Goal: Task Accomplishment & Management: Manage account settings

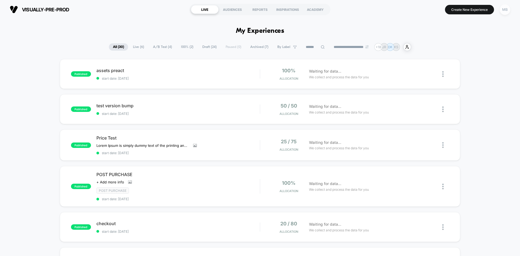
click at [503, 11] on div "MB" at bounding box center [505, 9] width 11 height 11
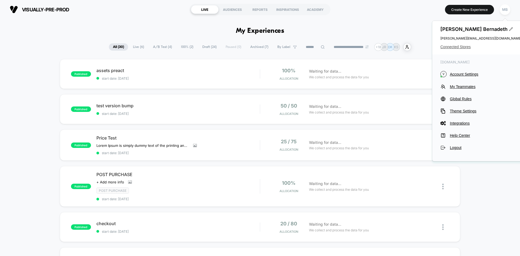
click at [452, 46] on span "Connected Stores" at bounding box center [481, 47] width 81 height 4
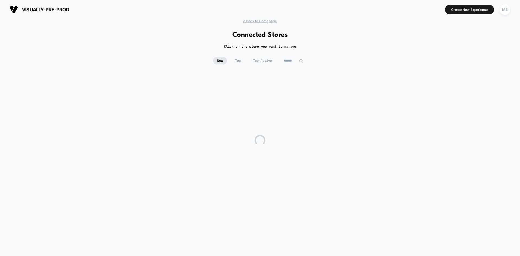
click at [298, 64] on div "New Top Top Active" at bounding box center [260, 65] width 520 height 16
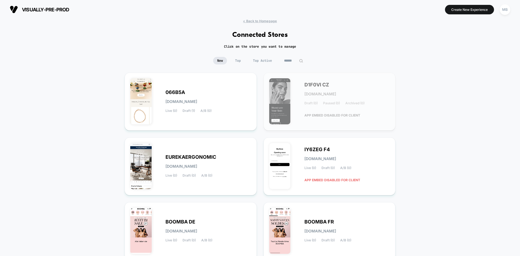
click at [295, 64] on input at bounding box center [293, 61] width 27 height 8
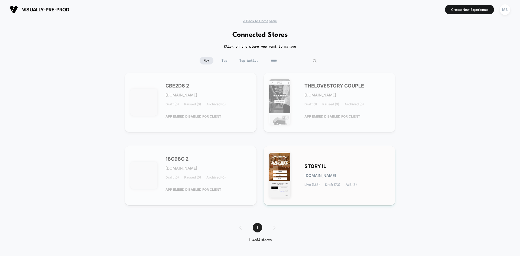
type input "*****"
click at [363, 169] on div "STORY IL [DOMAIN_NAME] Live (138) Draft (73) A/B (3)" at bounding box center [348, 175] width 86 height 22
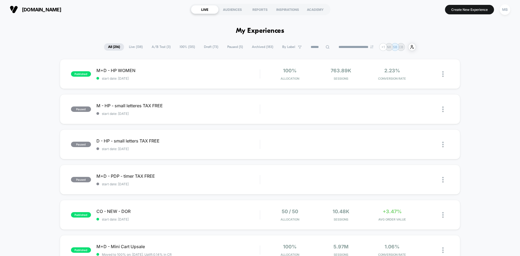
click at [137, 47] on span "Live ( 138 )" at bounding box center [136, 46] width 22 height 7
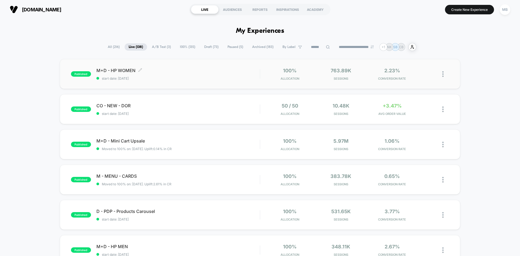
click at [189, 79] on span "start date: [DATE]" at bounding box center [177, 78] width 163 height 4
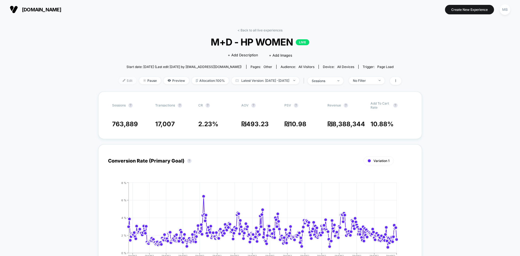
click at [119, 81] on span "Edit" at bounding box center [128, 80] width 18 height 7
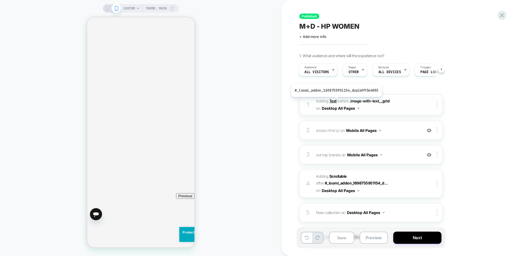
click at [335, 101] on b "Text" at bounding box center [332, 101] width 7 height 5
click at [332, 102] on b "Text" at bounding box center [332, 101] width 7 height 5
click at [108, 11] on div "CUSTOM Theme: MAIN" at bounding box center [141, 8] width 76 height 9
click at [108, 11] on rect at bounding box center [107, 11] width 2 height 0
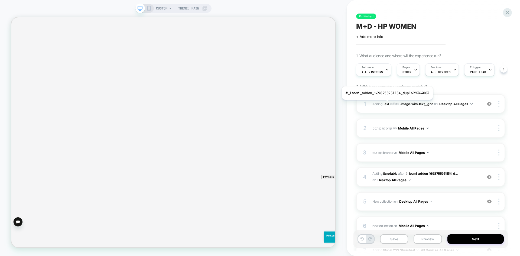
click at [386, 104] on b "Text" at bounding box center [386, 104] width 6 height 4
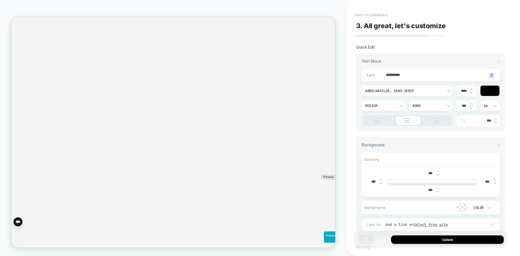
click at [364, 16] on button "< Back to experience" at bounding box center [371, 15] width 40 height 9
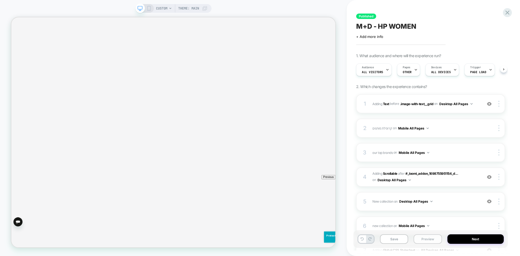
scroll to position [0, 0]
click at [427, 239] on button "Preview" at bounding box center [428, 238] width 28 height 9
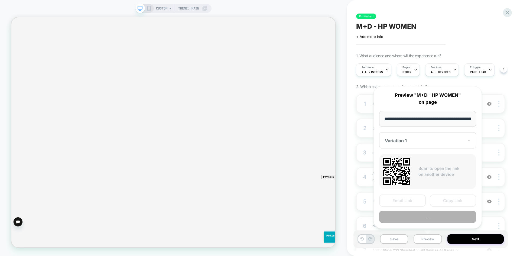
scroll to position [0, 38]
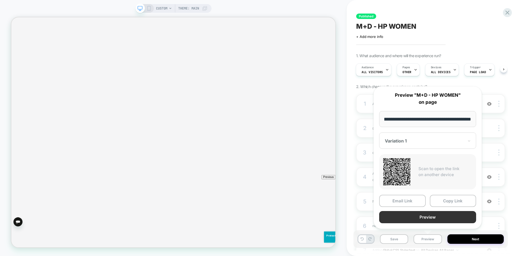
click at [428, 218] on button "Preview" at bounding box center [427, 217] width 97 height 12
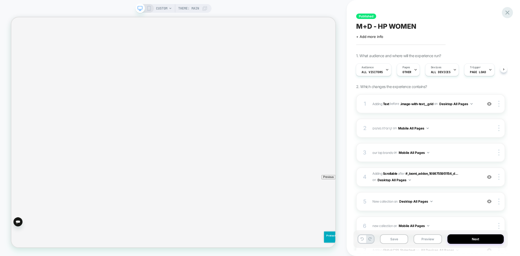
click at [510, 13] on icon at bounding box center [507, 12] width 7 height 7
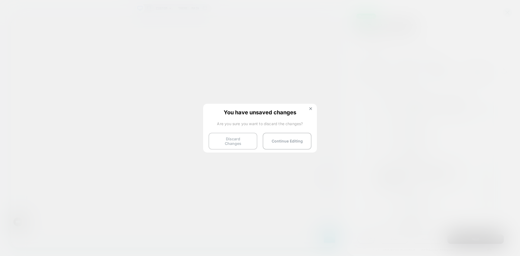
click at [240, 135] on button "Discard Changes" at bounding box center [233, 141] width 49 height 17
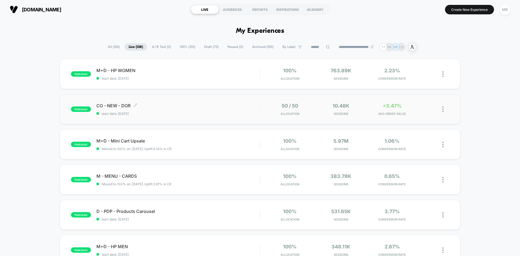
click at [201, 114] on span "start date: [DATE]" at bounding box center [177, 114] width 163 height 4
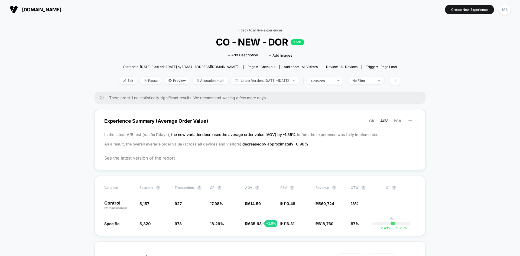
click at [260, 30] on link "< Back to all live experiences" at bounding box center [260, 30] width 45 height 4
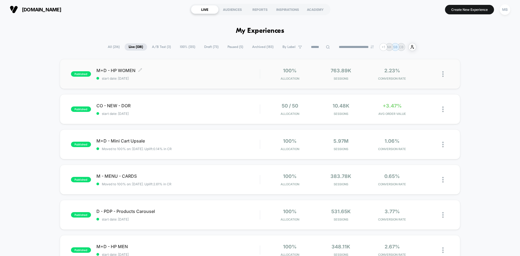
click at [179, 75] on div "M+D - HP WOMEN Click to edit experience details Click to edit experience detail…" at bounding box center [177, 74] width 163 height 13
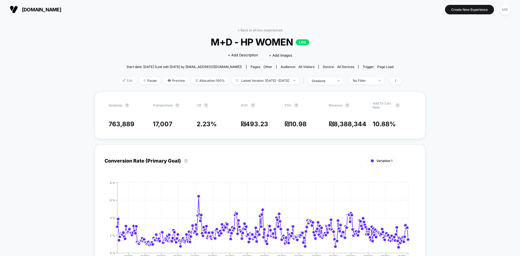
click at [123, 79] on img at bounding box center [124, 80] width 3 height 3
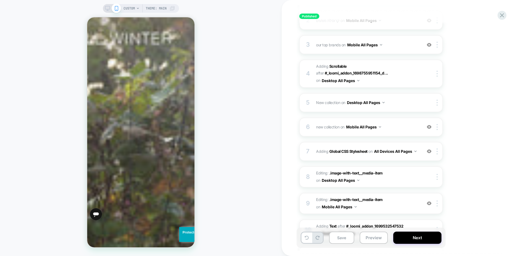
scroll to position [101, 0]
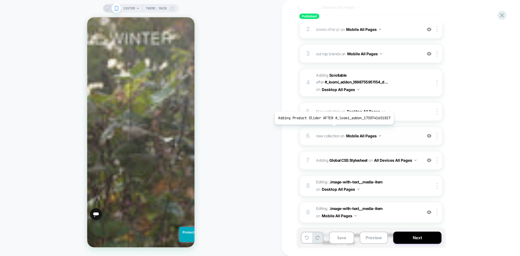
click at [333, 134] on span "new collection" at bounding box center [327, 136] width 23 height 5
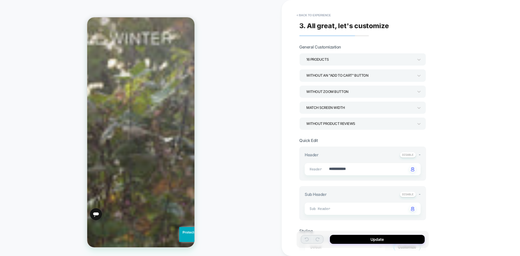
scroll to position [1146, 0]
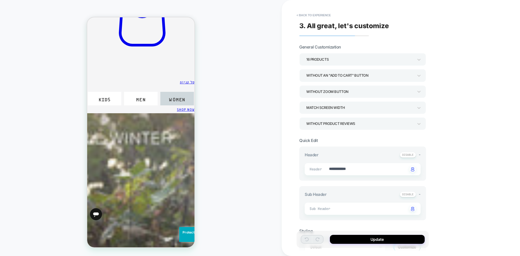
type textarea "*"
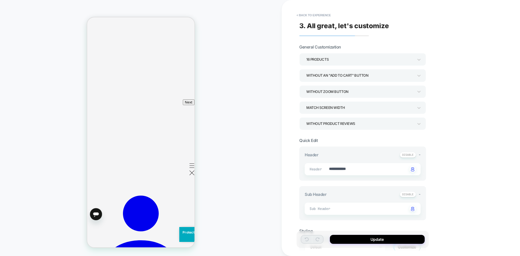
scroll to position [727, 0]
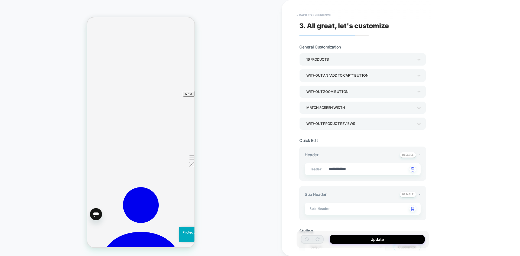
click at [315, 14] on button "< Back to experience" at bounding box center [314, 15] width 40 height 9
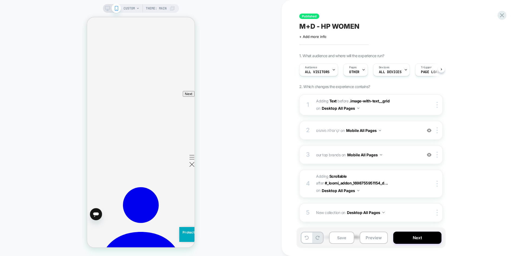
scroll to position [0, 0]
click at [504, 15] on icon at bounding box center [501, 15] width 7 height 7
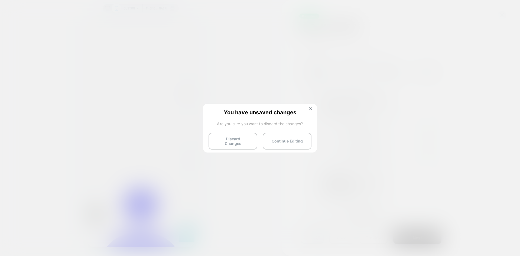
click at [242, 140] on button "Discard Changes" at bounding box center [233, 141] width 49 height 17
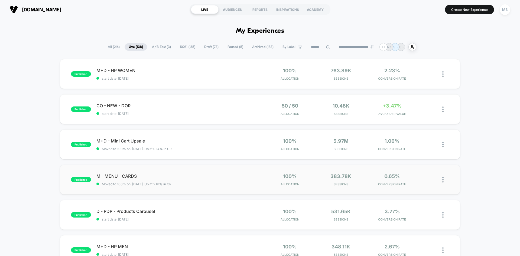
click at [211, 187] on div "published M - MENU - CARDS Moved to 100% on: 9/21/2025 . Uplift: 2.61% in CR 10…" at bounding box center [260, 180] width 400 height 30
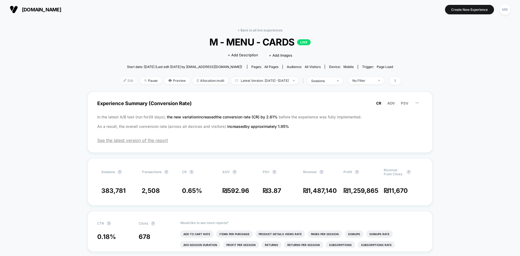
click at [119, 82] on span "Edit" at bounding box center [128, 80] width 18 height 7
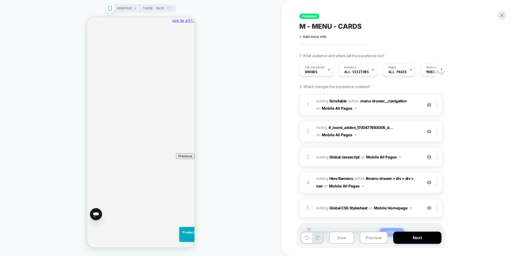
scroll to position [0, 0]
click at [429, 132] on img at bounding box center [429, 131] width 5 height 5
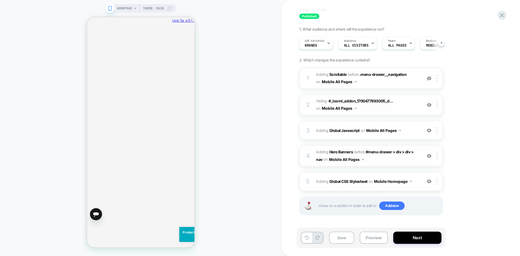
scroll to position [0, 0]
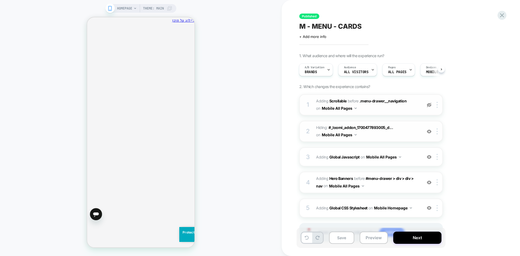
click at [429, 108] on div at bounding box center [429, 105] width 9 height 6
click at [429, 107] on div at bounding box center [429, 105] width 9 height 6
click at [429, 158] on img at bounding box center [429, 157] width 5 height 5
click at [429, 184] on img at bounding box center [429, 182] width 5 height 5
click at [431, 208] on img at bounding box center [429, 208] width 5 height 5
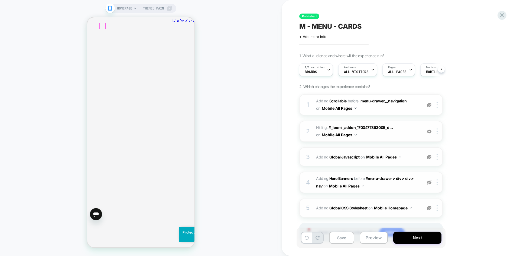
click at [192, 48] on icon "סגירה" at bounding box center [192, 48] width 0 height 0
click at [430, 159] on img at bounding box center [429, 157] width 5 height 5
click at [429, 183] on img at bounding box center [429, 182] width 5 height 5
click at [431, 208] on img at bounding box center [429, 208] width 5 height 5
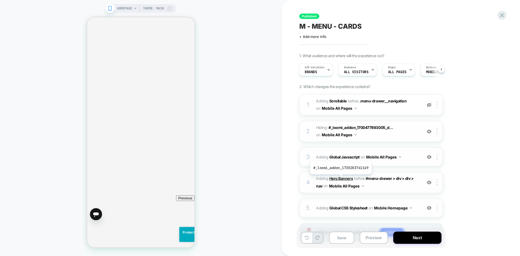
click at [340, 179] on b "Hero Banners" at bounding box center [341, 178] width 24 height 5
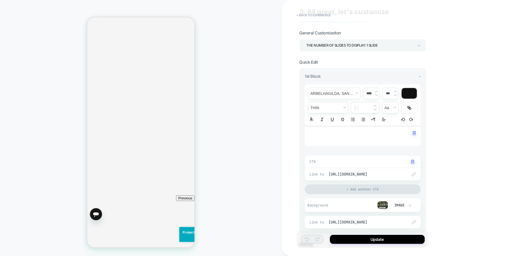
scroll to position [27, 0]
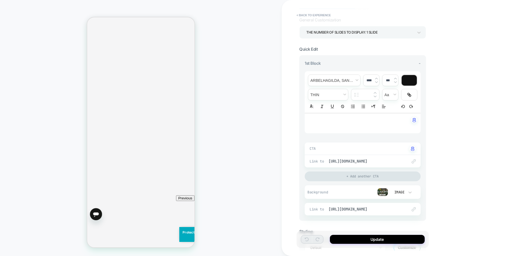
click at [383, 192] on img at bounding box center [382, 192] width 11 height 8
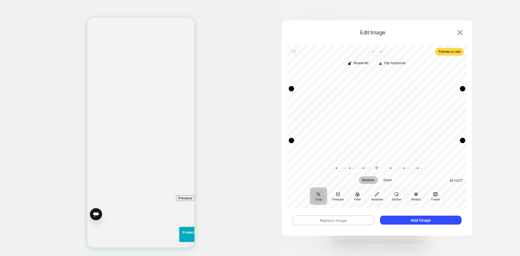
click at [461, 31] on img at bounding box center [459, 32] width 5 height 5
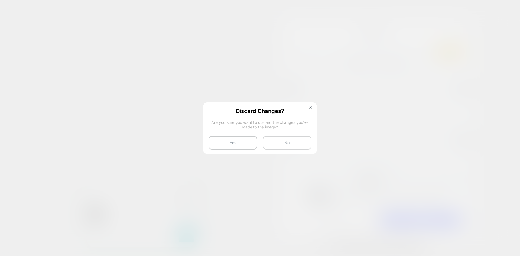
click at [274, 147] on button "No" at bounding box center [287, 143] width 49 height 14
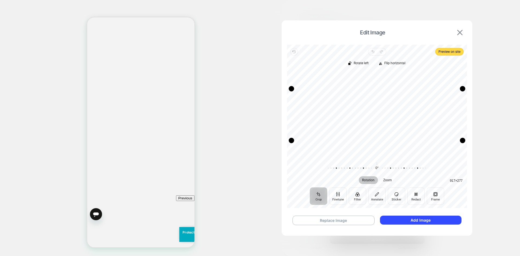
click at [462, 31] on img at bounding box center [459, 32] width 5 height 5
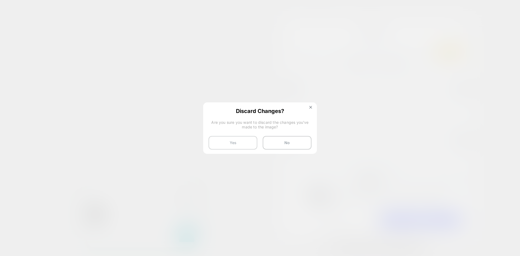
click at [218, 143] on button "Yes" at bounding box center [233, 143] width 49 height 14
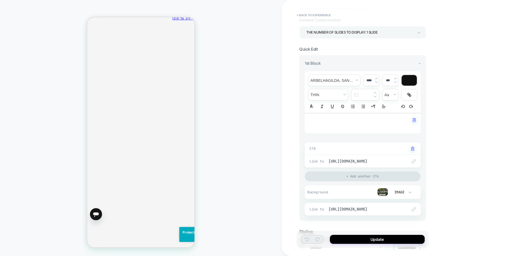
scroll to position [0, 0]
click at [307, 13] on button "< Back to experience" at bounding box center [314, 15] width 40 height 9
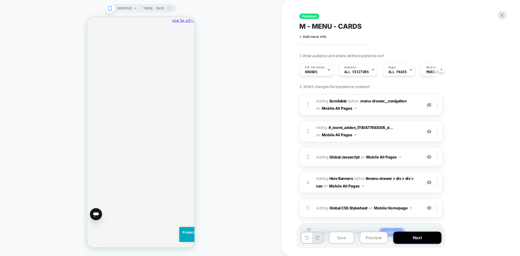
scroll to position [0, 0]
click at [372, 239] on button "Preview" at bounding box center [374, 238] width 28 height 12
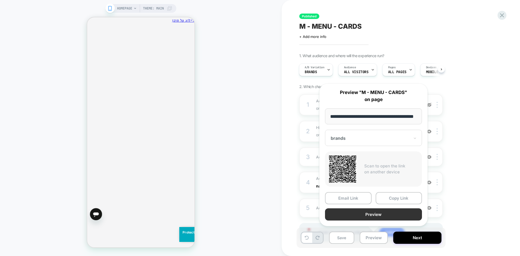
scroll to position [0, 0]
click at [387, 214] on button "Preview" at bounding box center [373, 214] width 97 height 12
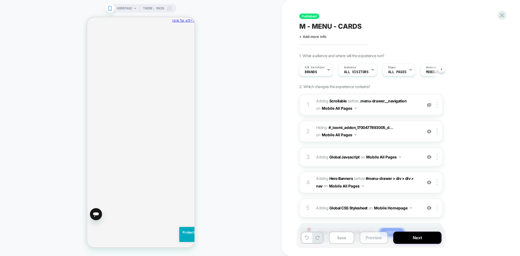
click at [377, 239] on button "Preview" at bounding box center [374, 238] width 28 height 12
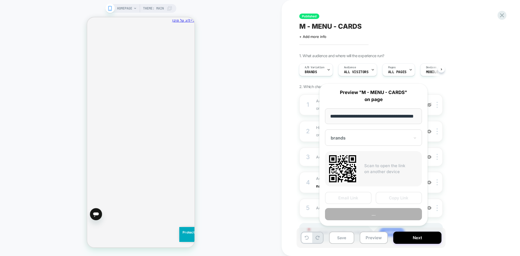
scroll to position [0, 8]
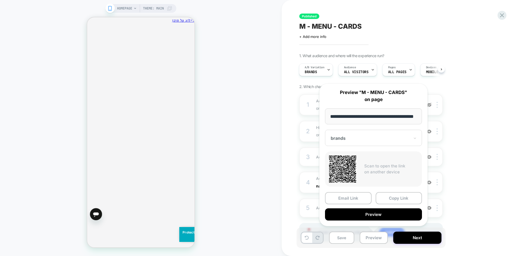
click at [355, 133] on div "brands" at bounding box center [373, 138] width 97 height 16
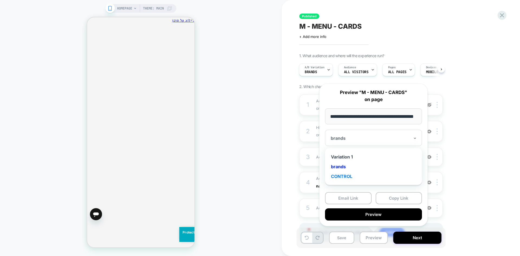
click at [343, 177] on div "CONTROL" at bounding box center [374, 176] width 92 height 10
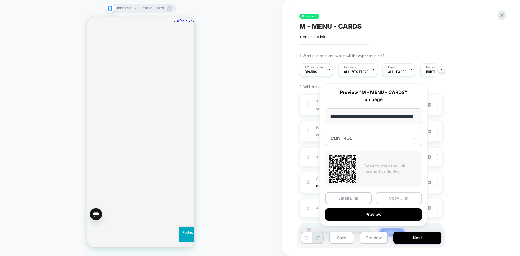
click at [398, 200] on button "Copy Link" at bounding box center [399, 198] width 47 height 12
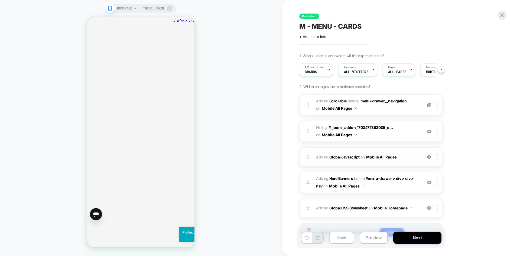
click at [349, 158] on b "Global Javascript" at bounding box center [344, 157] width 30 height 5
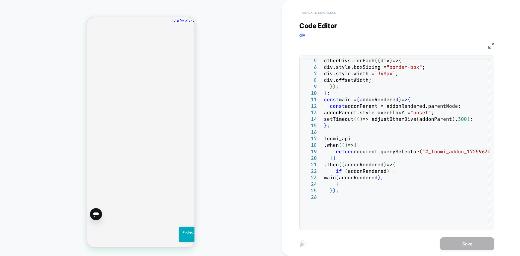
click at [328, 12] on button "< Back to experience" at bounding box center [319, 12] width 40 height 9
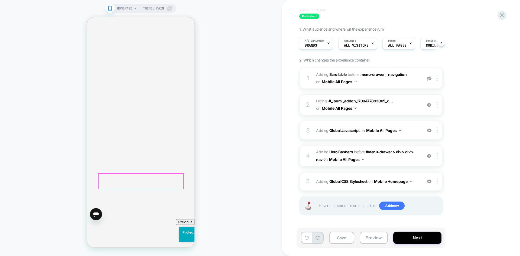
scroll to position [83, 0]
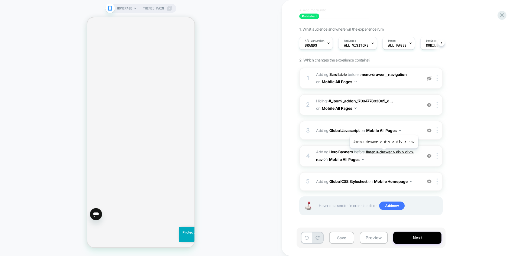
click at [383, 153] on span "#menu-drawer > div > div > nav" at bounding box center [365, 156] width 98 height 12
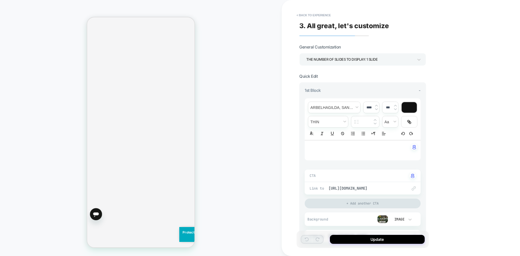
click at [352, 58] on div "THE NUMBER OF SLIDES TO DISPLAY: 1 SLIDE" at bounding box center [359, 59] width 107 height 7
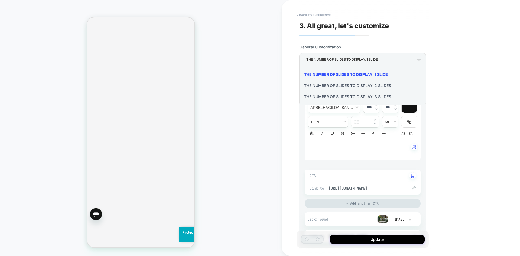
click at [420, 44] on div at bounding box center [260, 128] width 520 height 256
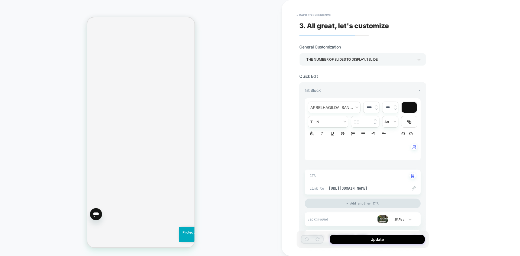
click at [385, 221] on img at bounding box center [382, 219] width 11 height 8
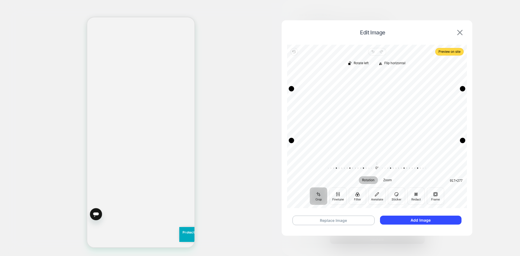
click at [459, 32] on img at bounding box center [459, 32] width 5 height 5
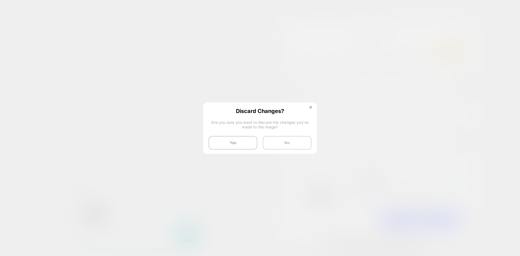
click at [289, 145] on button "No" at bounding box center [287, 143] width 49 height 14
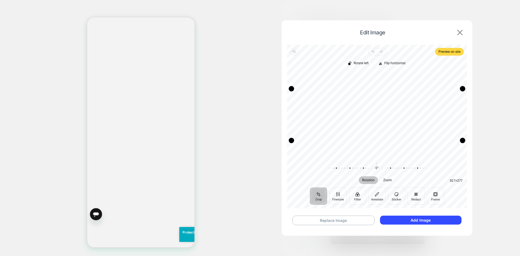
click at [462, 33] on img at bounding box center [459, 32] width 5 height 5
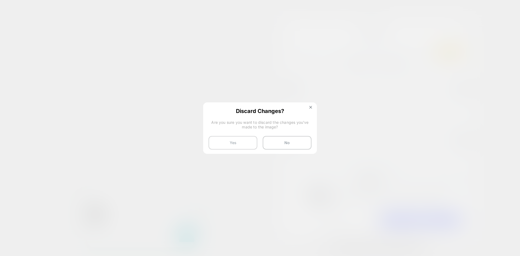
click at [237, 144] on button "Yes" at bounding box center [233, 143] width 49 height 14
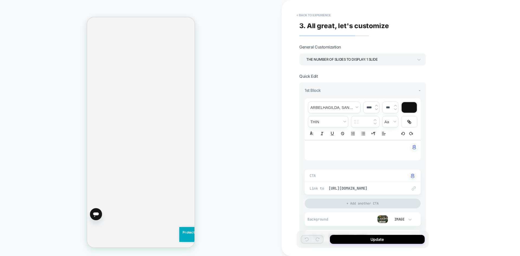
scroll to position [13, 0]
click at [312, 15] on button "< Back to experience" at bounding box center [314, 15] width 40 height 9
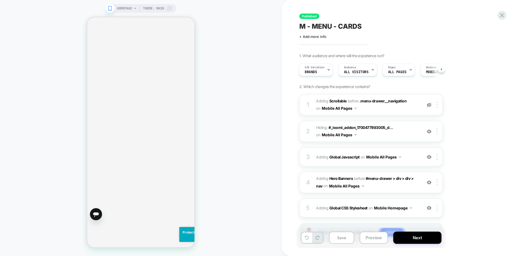
scroll to position [27, 0]
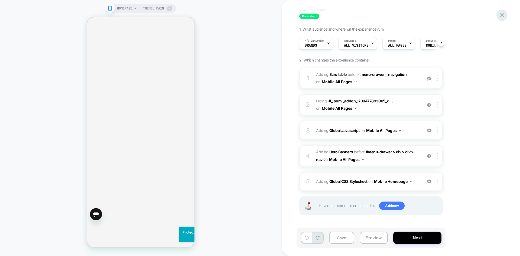
click at [500, 17] on icon at bounding box center [501, 15] width 7 height 7
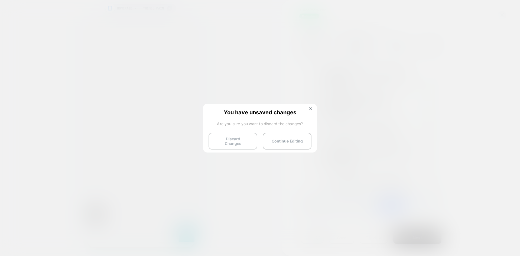
click at [244, 139] on button "Discard Changes" at bounding box center [233, 141] width 49 height 17
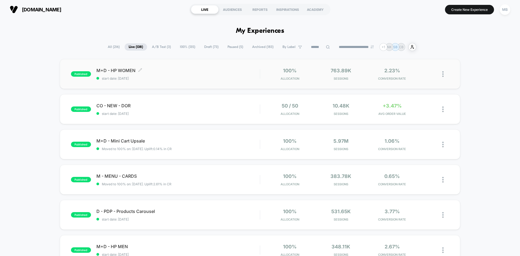
click at [194, 76] on div "M+D - HP WOMEN Click to edit experience details Click to edit experience detail…" at bounding box center [177, 74] width 163 height 13
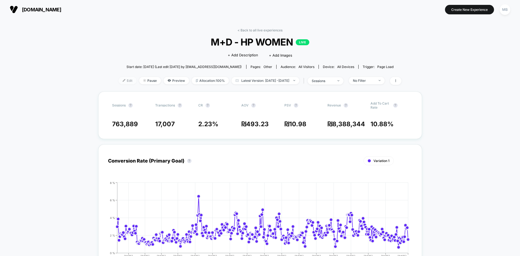
click at [119, 81] on span "Edit" at bounding box center [128, 80] width 18 height 7
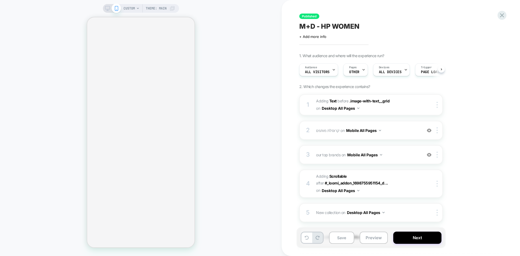
click at [164, 7] on span "Theme: MAIN" at bounding box center [156, 8] width 21 height 9
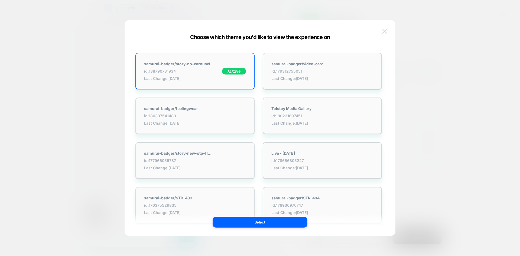
click at [388, 29] on button at bounding box center [385, 31] width 8 height 8
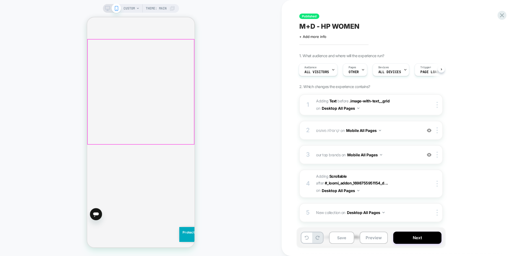
scroll to position [81, 0]
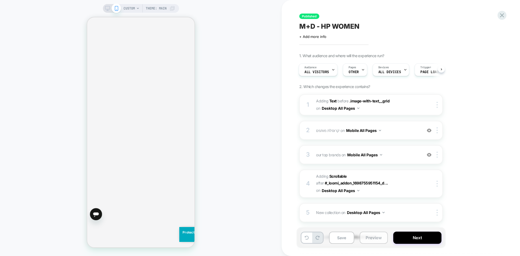
click at [368, 237] on button "Preview" at bounding box center [374, 238] width 28 height 12
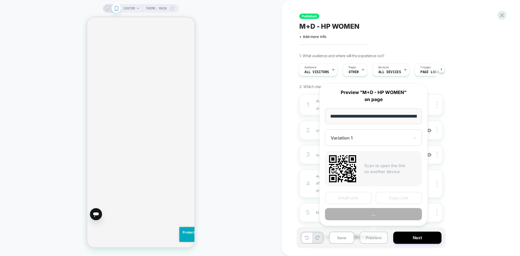
scroll to position [0, 38]
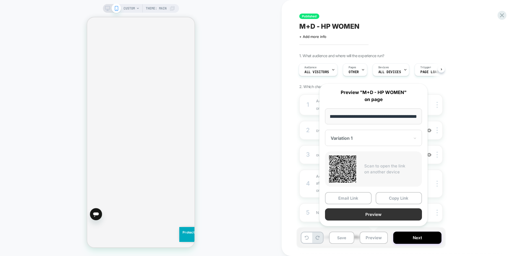
click at [371, 215] on button "Preview" at bounding box center [373, 214] width 97 height 12
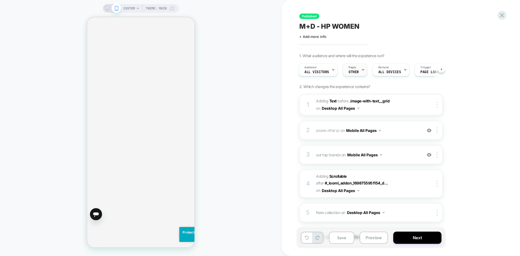
click at [358, 71] on div "Pages OTHER" at bounding box center [353, 70] width 21 height 12
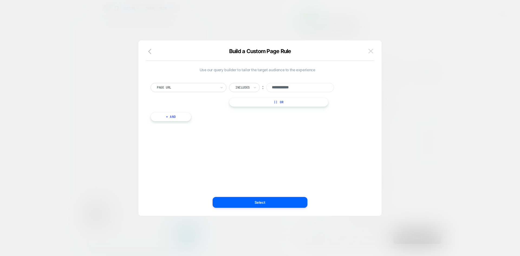
click at [369, 52] on img at bounding box center [370, 51] width 5 height 5
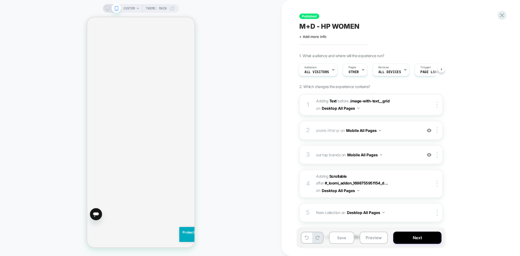
scroll to position [81, 0]
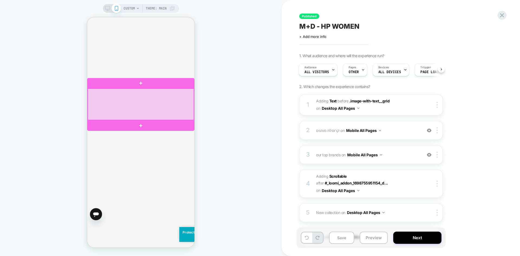
click at [174, 117] on div at bounding box center [141, 104] width 106 height 31
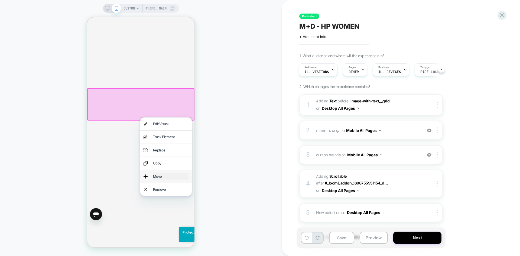
click at [166, 176] on div "Move" at bounding box center [170, 176] width 35 height 6
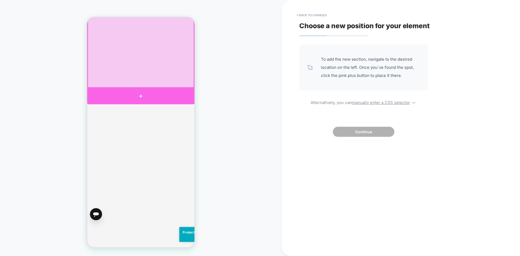
click at [144, 94] on div at bounding box center [140, 96] width 107 height 16
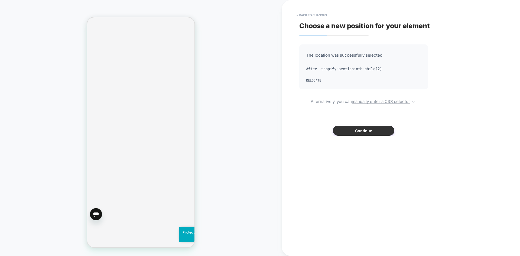
click at [358, 130] on button "Continue" at bounding box center [363, 131] width 61 height 10
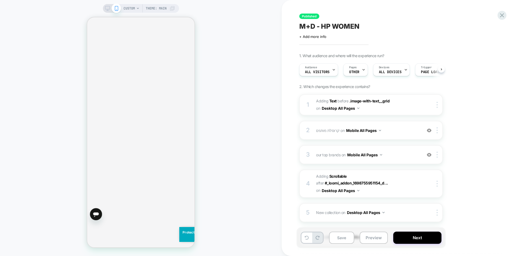
scroll to position [0, 0]
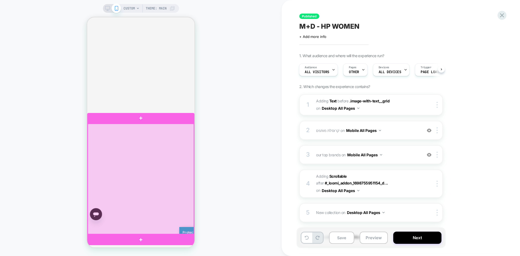
click at [161, 157] on div at bounding box center [141, 179] width 106 height 110
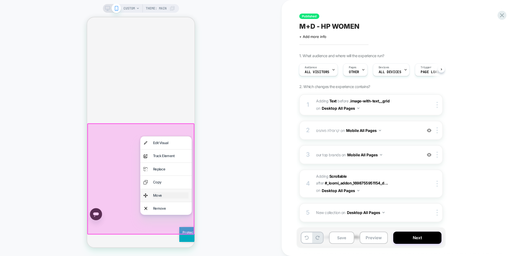
drag, startPoint x: 165, startPoint y: 196, endPoint x: 298, endPoint y: 141, distance: 144.0
click at [165, 196] on div "Move" at bounding box center [170, 195] width 35 height 6
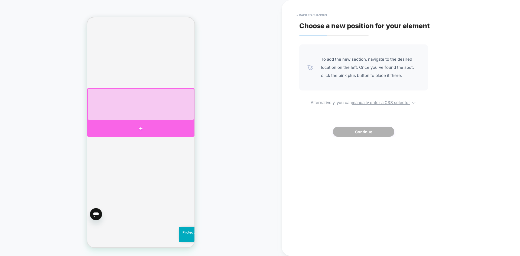
click at [147, 128] on div at bounding box center [140, 129] width 107 height 16
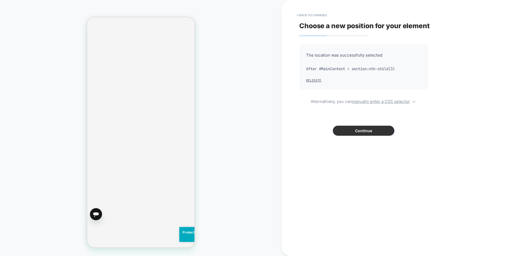
click at [373, 130] on button "Continue" at bounding box center [363, 131] width 61 height 10
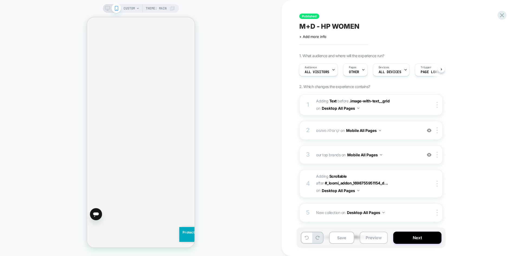
click at [381, 235] on button "Preview" at bounding box center [374, 238] width 28 height 12
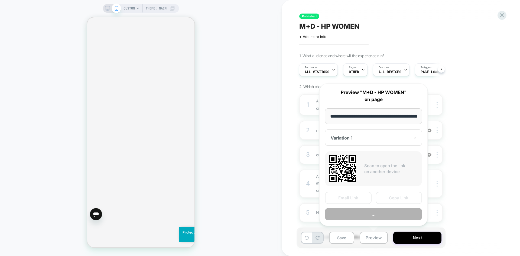
scroll to position [0, 38]
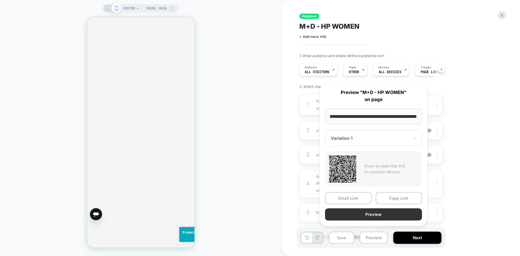
click at [383, 217] on button "Preview" at bounding box center [373, 214] width 97 height 12
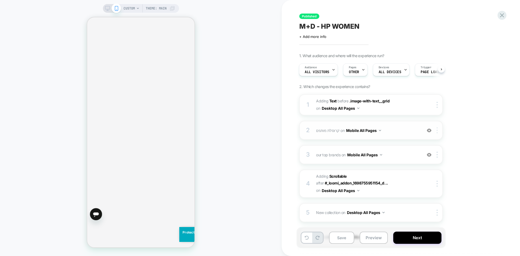
click at [438, 133] on img at bounding box center [437, 130] width 1 height 6
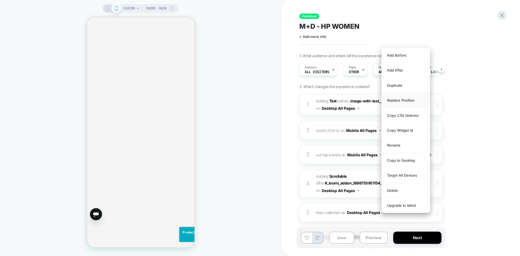
click at [405, 100] on div "Replace Position" at bounding box center [406, 100] width 48 height 15
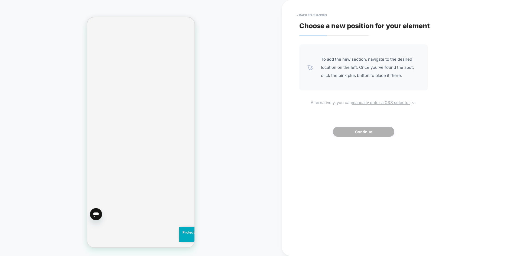
click at [374, 103] on u "manually enter a CSS selector" at bounding box center [381, 102] width 58 height 5
select select "*******"
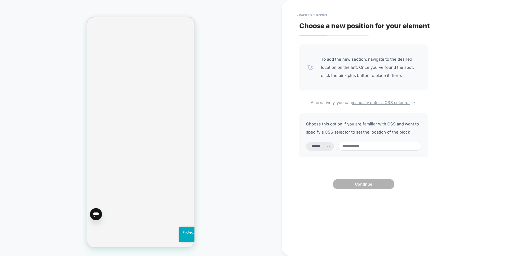
click at [370, 147] on input at bounding box center [379, 146] width 83 height 9
paste input "**********"
type input "**********"
select select "*********"
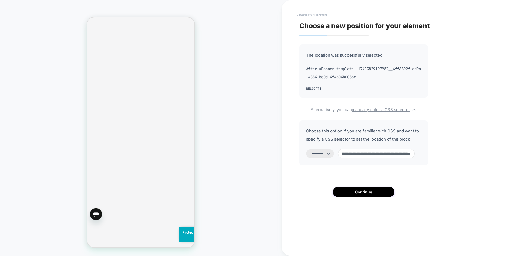
type input "**********"
click at [312, 13] on button "< Back to changes" at bounding box center [312, 15] width 36 height 9
select select "*******"
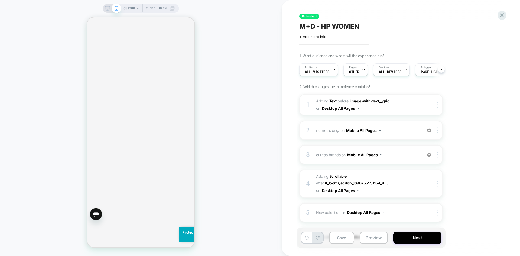
scroll to position [0, 0]
click at [438, 129] on img at bounding box center [437, 130] width 1 height 6
click at [438, 130] on div at bounding box center [438, 130] width 9 height 6
click at [438, 131] on div at bounding box center [438, 130] width 9 height 6
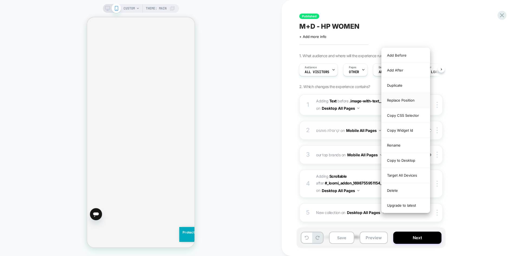
click at [408, 101] on div "Replace Position" at bounding box center [406, 100] width 48 height 15
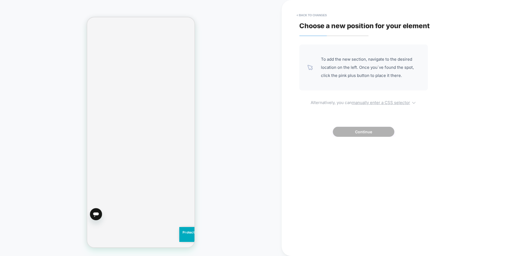
click at [364, 104] on u "manually enter a CSS selector" at bounding box center [381, 102] width 58 height 5
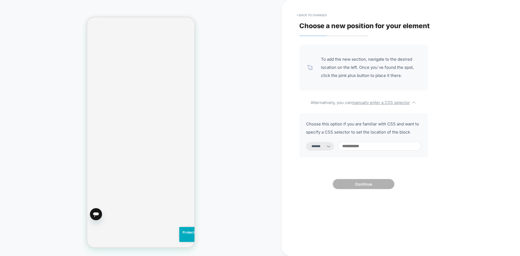
click at [315, 143] on select "**********" at bounding box center [320, 146] width 28 height 9
select select "*********"
click at [306, 142] on select "**********" at bounding box center [320, 146] width 28 height 9
click at [366, 154] on div "**********" at bounding box center [363, 135] width 129 height 44
drag, startPoint x: 370, startPoint y: 147, endPoint x: 374, endPoint y: 148, distance: 4.2
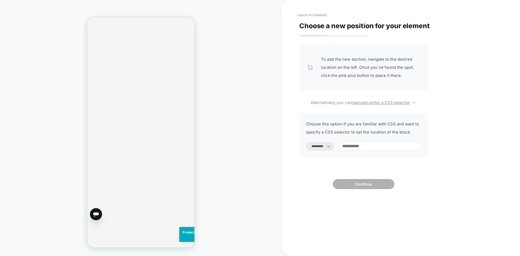
click at [370, 146] on input at bounding box center [379, 146] width 83 height 9
paste input "**********"
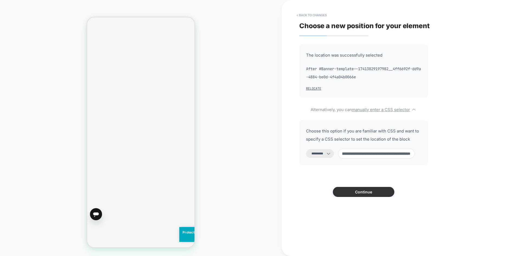
type input "**********"
click at [358, 193] on button "Continue" at bounding box center [363, 192] width 61 height 10
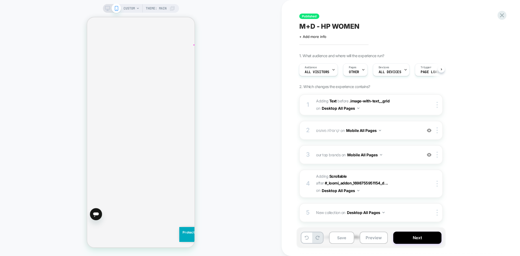
scroll to position [108, 0]
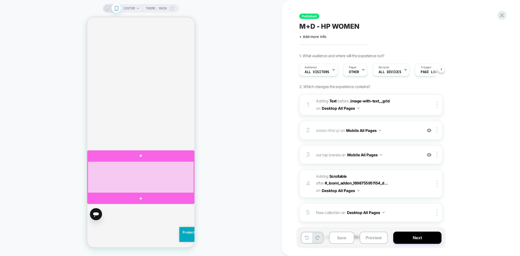
click at [182, 181] on div at bounding box center [141, 176] width 106 height 31
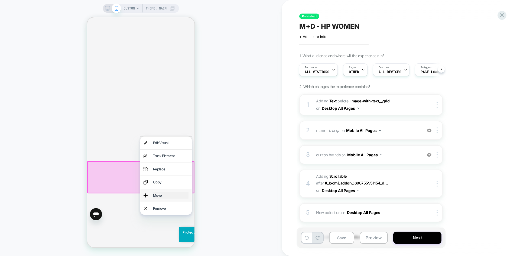
click at [160, 197] on div "Move" at bounding box center [170, 195] width 35 height 6
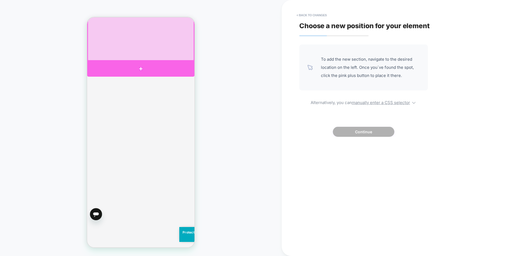
click at [149, 68] on div at bounding box center [140, 69] width 107 height 16
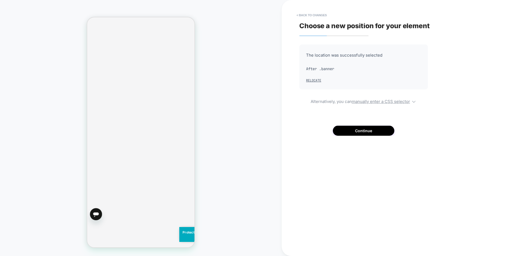
scroll to position [81, 0]
drag, startPoint x: 310, startPoint y: 11, endPoint x: 329, endPoint y: 218, distance: 207.1
click at [310, 11] on button "< Back to changes" at bounding box center [312, 15] width 36 height 9
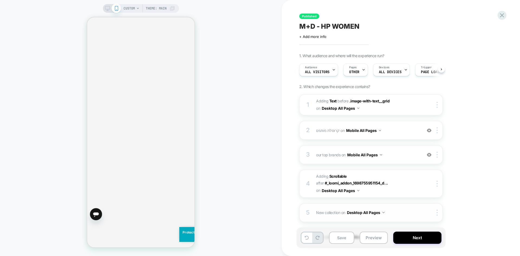
scroll to position [0, 0]
click at [301, 237] on div at bounding box center [312, 238] width 23 height 12
click at [304, 238] on button at bounding box center [307, 237] width 11 height 11
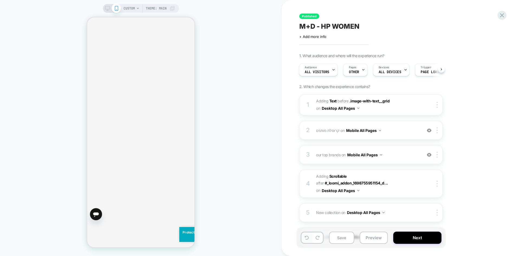
click at [304, 238] on button at bounding box center [307, 237] width 11 height 11
click at [438, 132] on div at bounding box center [438, 130] width 9 height 6
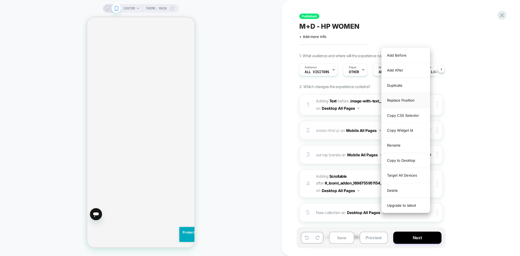
click at [404, 99] on div "Replace Position" at bounding box center [406, 100] width 48 height 15
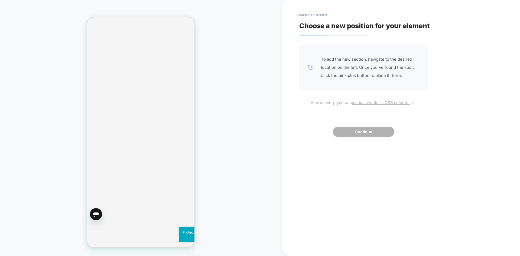
click at [373, 102] on u "manually enter a CSS selector" at bounding box center [381, 102] width 58 height 5
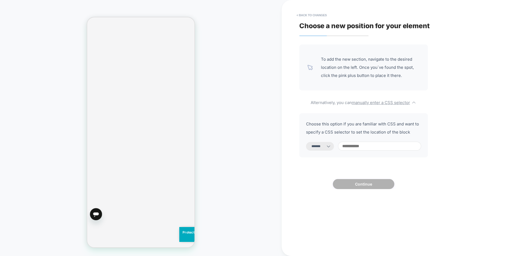
click at [331, 147] on select "**********" at bounding box center [320, 146] width 28 height 9
select select "*********"
click at [306, 142] on select "**********" at bounding box center [320, 146] width 28 height 9
click at [369, 149] on input at bounding box center [379, 146] width 83 height 9
paste input "**********"
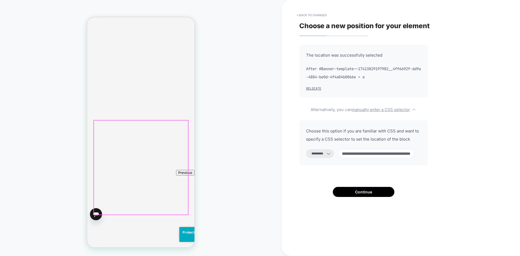
scroll to position [190, 0]
type input "**********"
drag, startPoint x: 309, startPoint y: 15, endPoint x: 365, endPoint y: 149, distance: 145.3
click at [309, 15] on button "< Back to changes" at bounding box center [312, 15] width 36 height 9
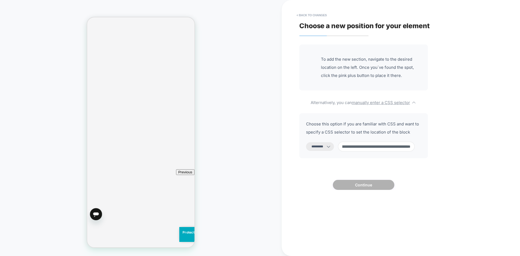
select select "*******"
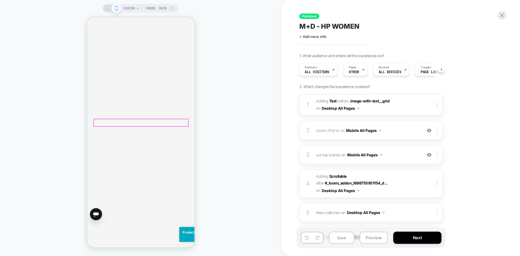
scroll to position [569, 0]
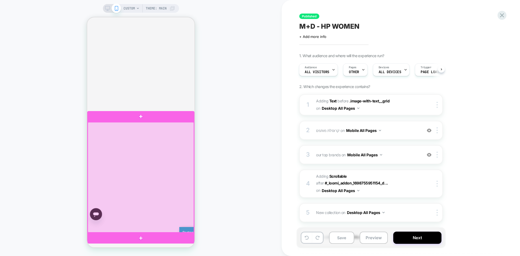
click at [184, 133] on div at bounding box center [141, 177] width 106 height 110
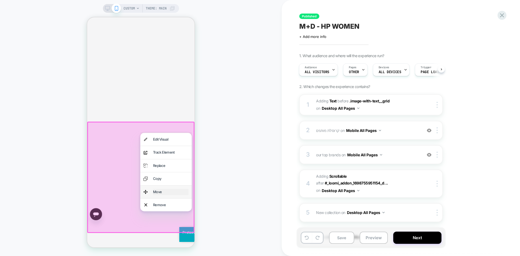
click at [166, 191] on div "Move" at bounding box center [170, 192] width 35 height 6
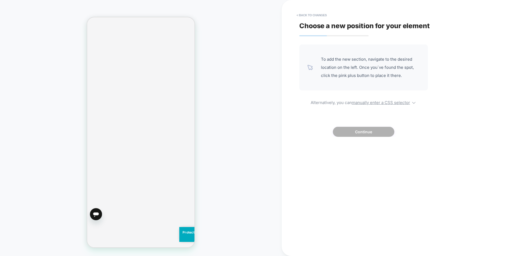
scroll to position [68, 0]
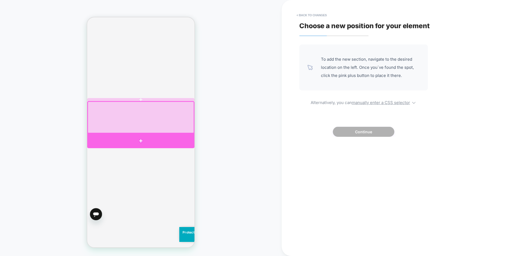
click at [140, 138] on div at bounding box center [140, 141] width 107 height 15
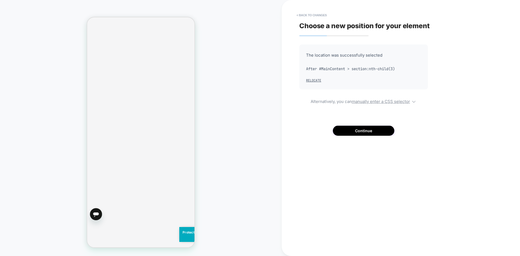
click at [353, 138] on div "Choose a new position for your element The location was successfully selected A…" at bounding box center [398, 127] width 203 height 245
click at [357, 131] on button "Continue" at bounding box center [363, 131] width 61 height 10
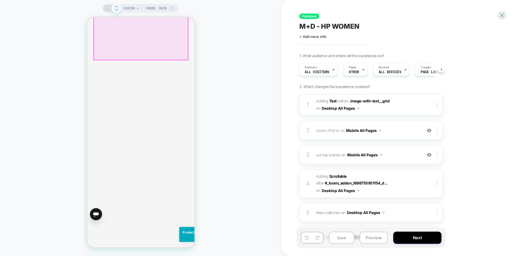
scroll to position [556, 0]
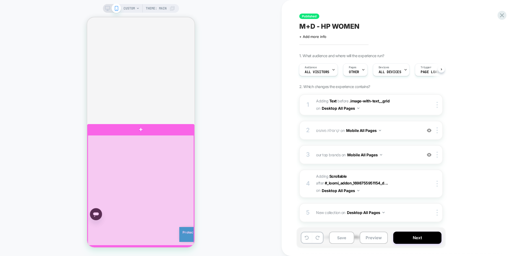
click at [136, 182] on div at bounding box center [141, 190] width 106 height 110
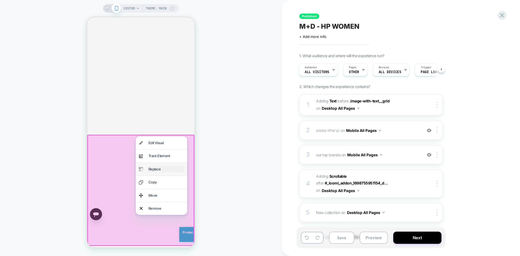
click at [167, 169] on div "Replace" at bounding box center [165, 169] width 35 height 6
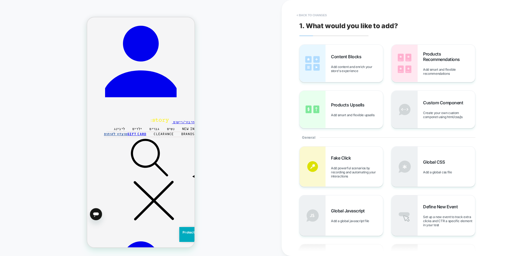
scroll to position [889, 0]
click at [313, 14] on button "< Back to changes" at bounding box center [312, 15] width 36 height 9
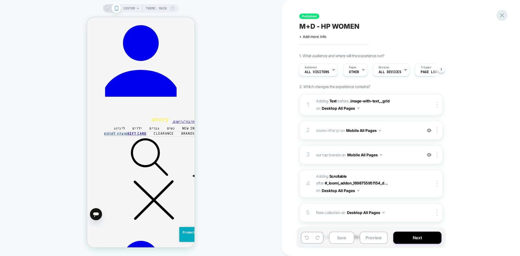
click at [505, 16] on icon at bounding box center [501, 15] width 7 height 7
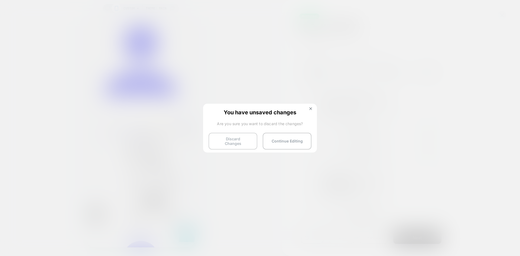
click at [232, 142] on button "Discard Changes" at bounding box center [233, 141] width 49 height 17
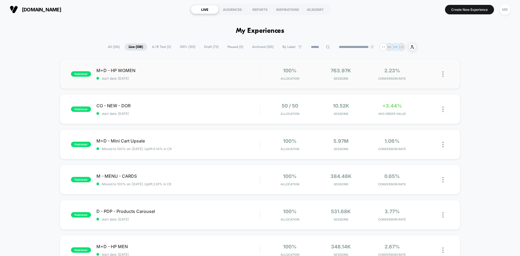
click at [181, 84] on div "published M+D - HP WOMEN start date: 11/11/2024 100% Allocation 763.97k Session…" at bounding box center [260, 74] width 400 height 30
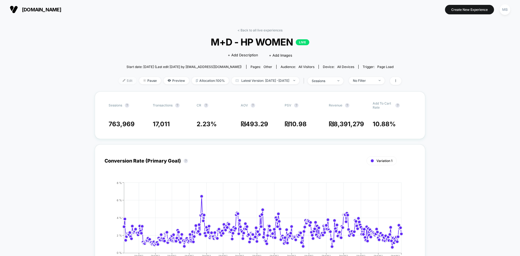
click at [119, 80] on span "Edit" at bounding box center [128, 80] width 18 height 7
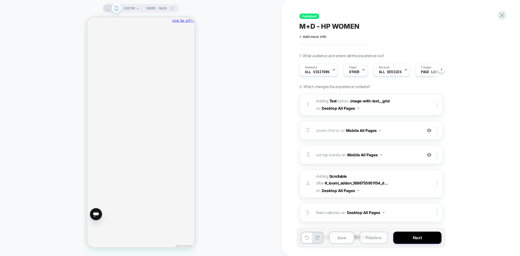
click at [370, 239] on button "Preview" at bounding box center [374, 238] width 28 height 12
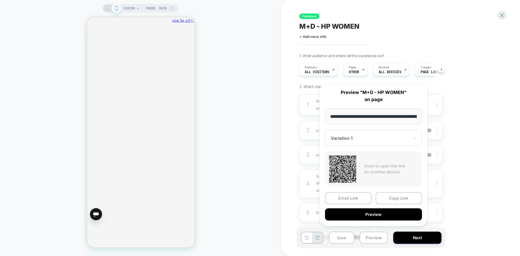
click at [229, 132] on div "CUSTOM Theme: MAIN" at bounding box center [141, 127] width 282 height 245
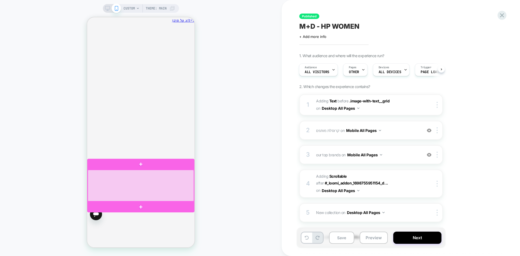
click at [173, 184] on div at bounding box center [141, 185] width 106 height 31
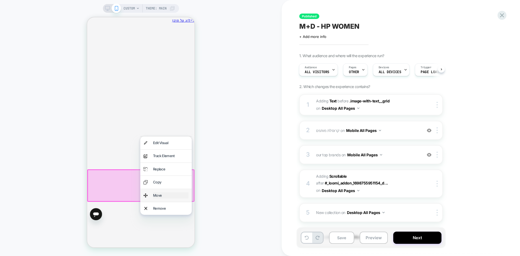
click at [166, 194] on div "Move" at bounding box center [170, 195] width 35 height 6
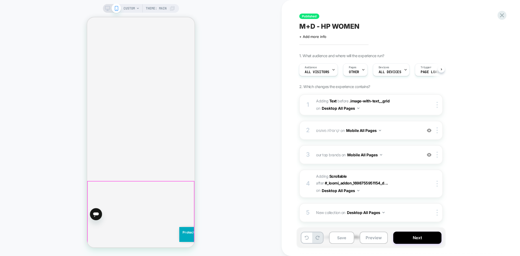
scroll to position [81, 0]
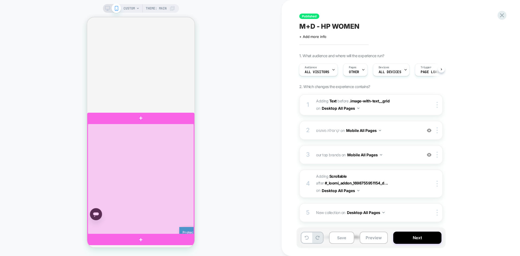
click at [176, 133] on div at bounding box center [141, 179] width 106 height 110
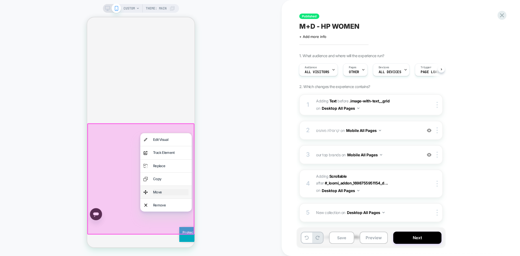
click at [165, 194] on div "Move" at bounding box center [170, 192] width 35 height 6
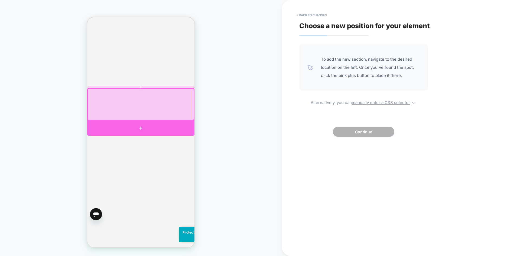
click at [143, 126] on div at bounding box center [140, 128] width 107 height 15
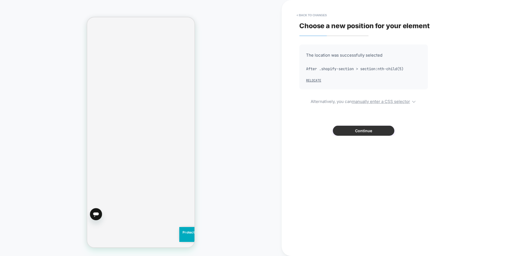
click at [365, 131] on button "Continue" at bounding box center [363, 131] width 61 height 10
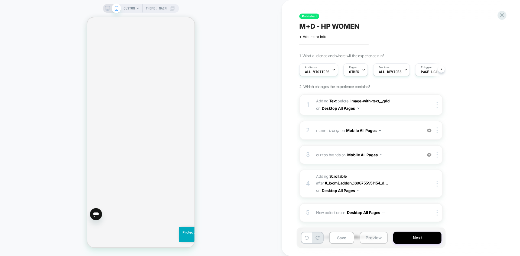
click at [369, 236] on button "Preview" at bounding box center [374, 238] width 28 height 12
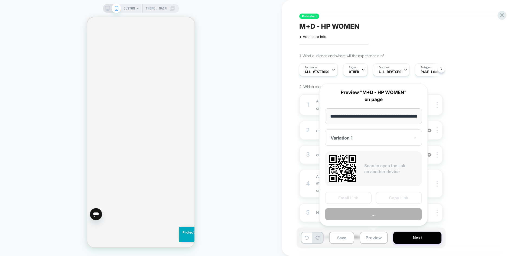
scroll to position [0, 38]
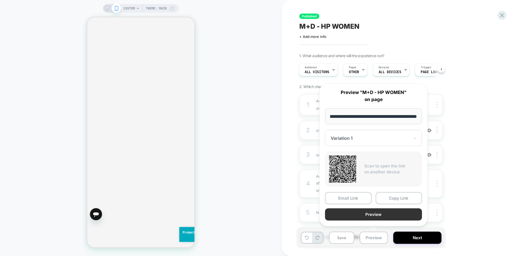
click at [370, 216] on button "Preview" at bounding box center [373, 214] width 97 height 12
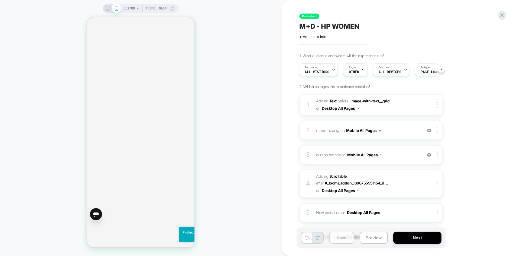
click at [336, 240] on button "Save" at bounding box center [341, 238] width 25 height 12
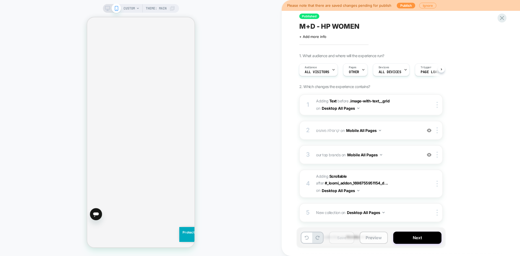
click at [373, 238] on button "Preview" at bounding box center [374, 238] width 28 height 12
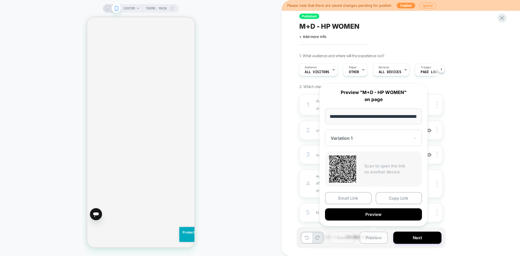
click at [375, 216] on button "Preview" at bounding box center [373, 214] width 97 height 12
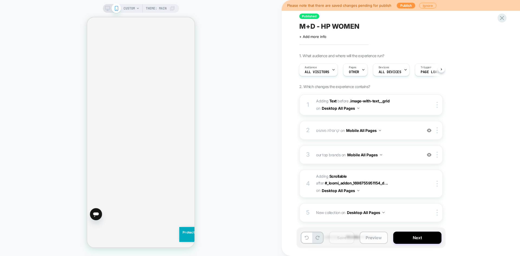
click at [372, 239] on button "Preview" at bounding box center [374, 238] width 28 height 12
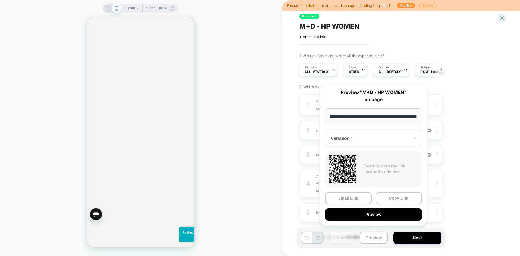
click at [240, 114] on div "CUSTOM Theme: MAIN" at bounding box center [141, 127] width 282 height 245
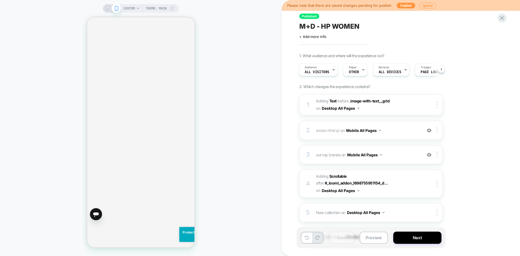
click at [344, 28] on span "M+D - HP WOMEN" at bounding box center [329, 26] width 60 height 8
click at [373, 239] on button "Preview" at bounding box center [374, 238] width 28 height 12
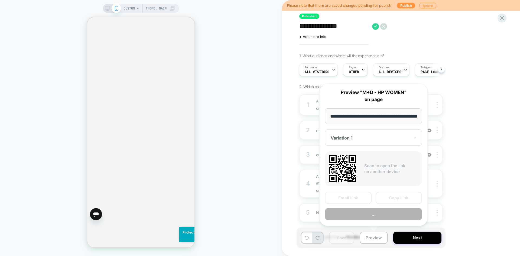
scroll to position [0, 38]
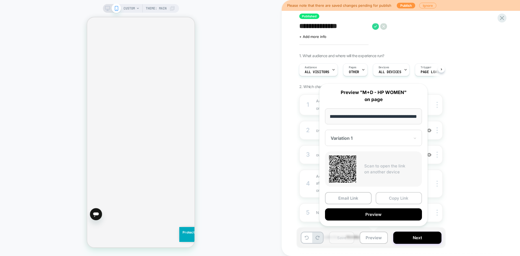
click at [396, 195] on button "Copy Link" at bounding box center [399, 198] width 47 height 12
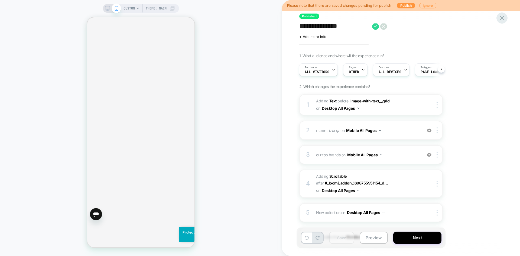
click at [502, 19] on icon at bounding box center [501, 17] width 7 height 7
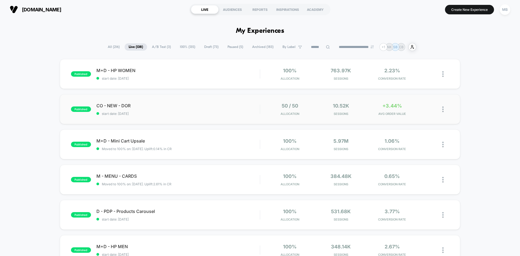
click at [190, 116] on div "published CO - NEW - DOR start date: [DATE] 50 / 50 Allocation 10.52k Sessions …" at bounding box center [260, 109] width 400 height 30
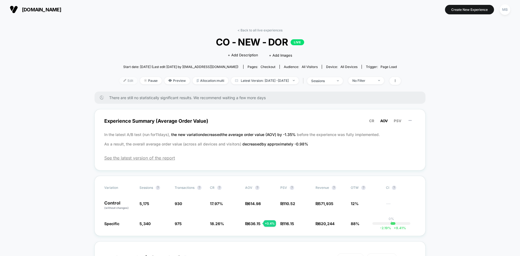
click at [124, 82] on img at bounding box center [125, 80] width 3 height 3
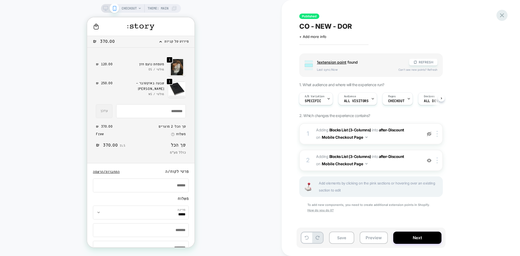
click at [501, 15] on icon at bounding box center [501, 15] width 7 height 7
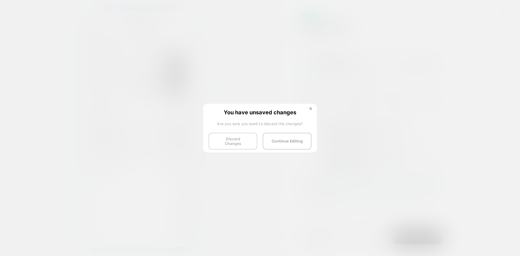
click at [222, 139] on button "Discard Changes" at bounding box center [233, 141] width 49 height 17
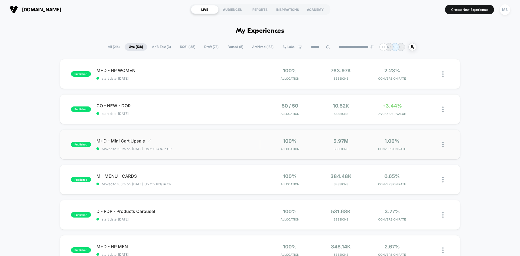
click at [180, 151] on span "Moved to 100% on: [DATE] . Uplift: 0.14% in CR" at bounding box center [177, 149] width 163 height 4
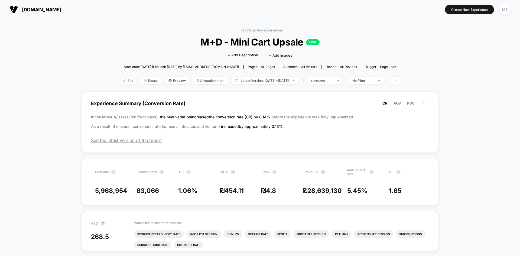
click at [119, 82] on span "Edit" at bounding box center [128, 80] width 18 height 7
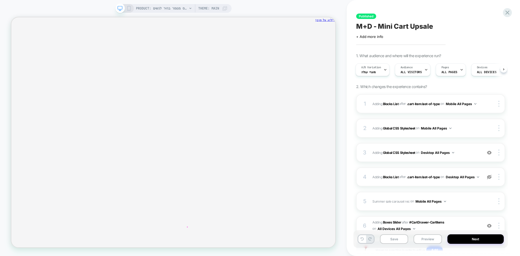
click at [127, 9] on icon at bounding box center [129, 8] width 5 height 5
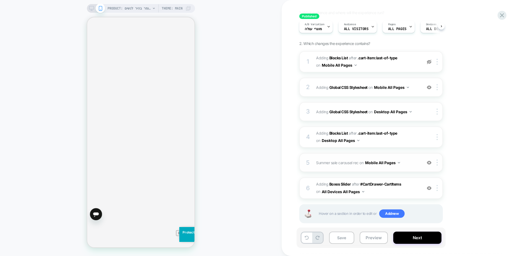
scroll to position [51, 0]
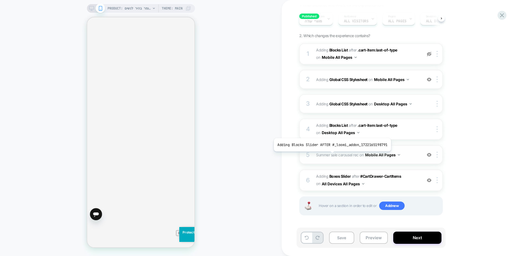
click at [331, 156] on span "Summer sale carousel rec" at bounding box center [337, 155] width 43 height 5
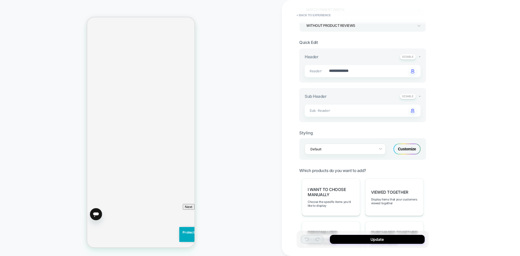
scroll to position [542, 0]
click at [310, 12] on button "< Back to experience" at bounding box center [314, 15] width 40 height 9
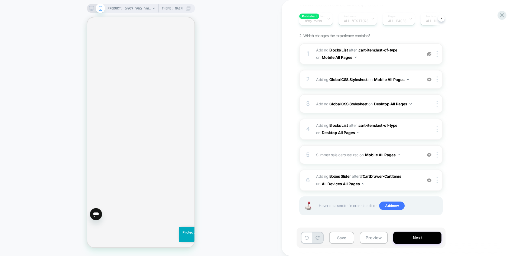
scroll to position [515, 0]
click at [429, 54] on img at bounding box center [429, 54] width 5 height 5
click at [351, 156] on span "Summer sale carousel rec" at bounding box center [337, 155] width 43 height 5
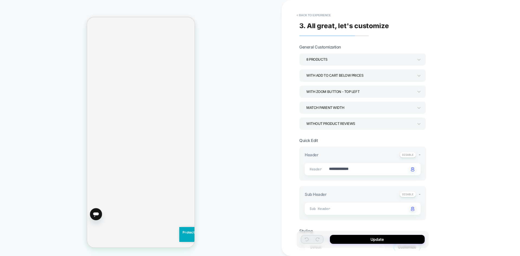
click at [338, 57] on div "8 Products" at bounding box center [359, 59] width 107 height 7
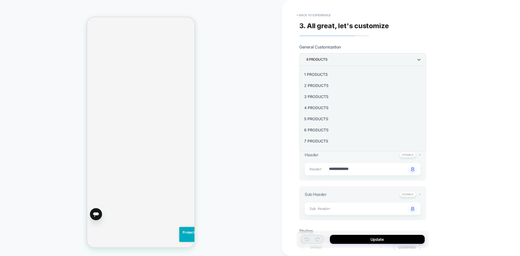
click at [509, 64] on div at bounding box center [260, 128] width 520 height 256
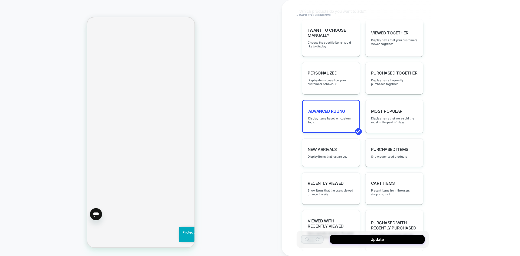
scroll to position [271, 0]
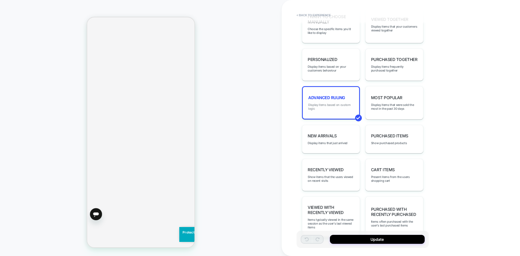
click at [334, 103] on span "Display items based on custom logic" at bounding box center [331, 107] width 46 height 8
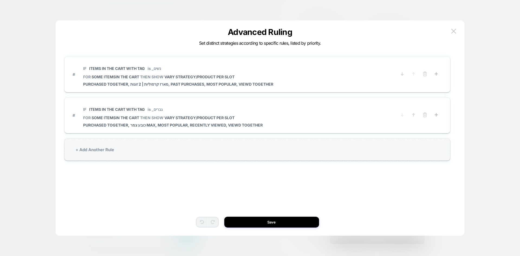
click at [451, 29] on button at bounding box center [454, 31] width 8 height 8
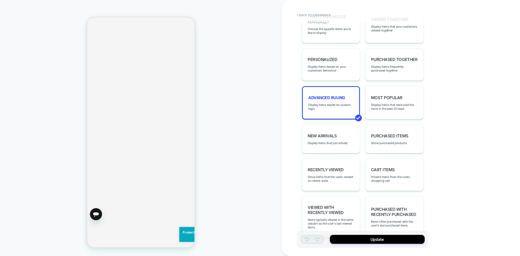
scroll to position [379, 0]
click at [304, 14] on button "< Back to experience" at bounding box center [314, 15] width 40 height 9
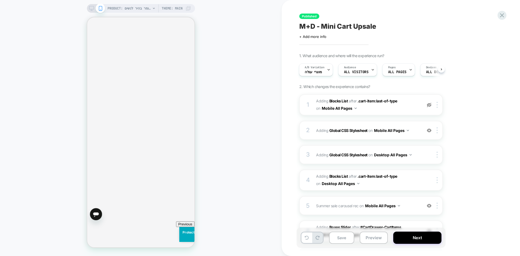
scroll to position [27, 0]
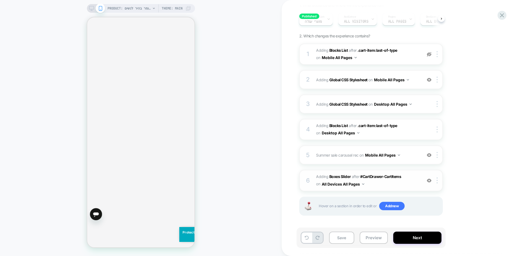
scroll to position [51, 0]
click at [430, 154] on img at bounding box center [429, 155] width 5 height 5
click at [428, 154] on img at bounding box center [429, 155] width 5 height 5
click at [192, 21] on icon "סגירה" at bounding box center [192, 21] width 0 height 0
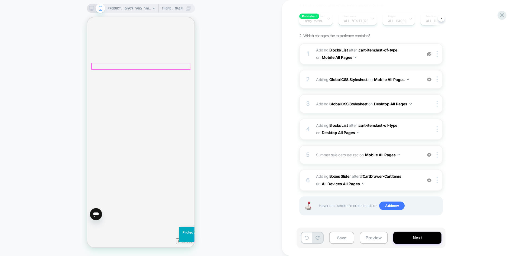
scroll to position [163, 0]
click at [380, 242] on button "Preview" at bounding box center [374, 238] width 28 height 12
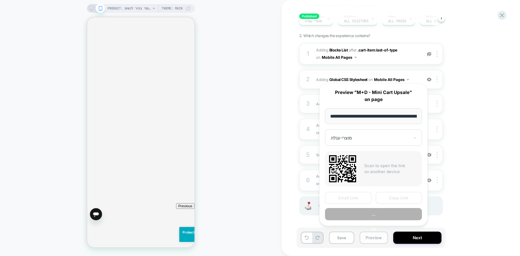
scroll to position [0, 69]
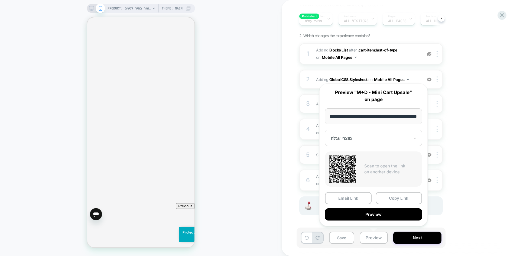
click at [391, 138] on div at bounding box center [370, 137] width 79 height 5
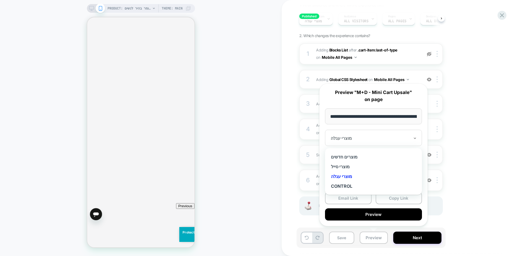
click at [391, 138] on div at bounding box center [370, 137] width 79 height 5
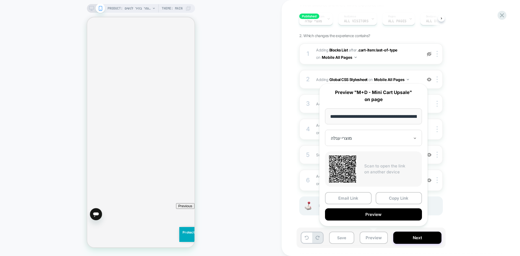
click at [391, 138] on div at bounding box center [370, 137] width 79 height 5
click at [479, 125] on div "1. What audience and where will the experience run? A/B Variation מוצרי עגלה Au…" at bounding box center [398, 115] width 198 height 226
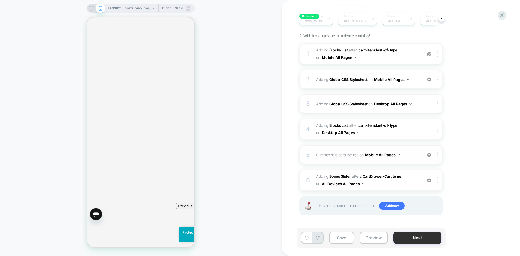
click at [409, 239] on button "Next" at bounding box center [417, 238] width 48 height 12
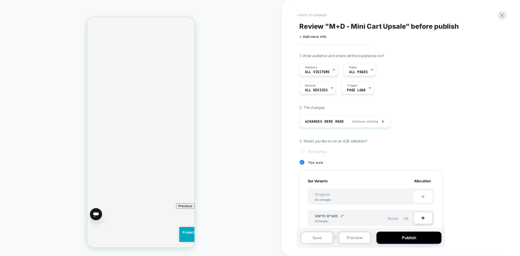
click at [311, 14] on button "< Back to changes" at bounding box center [312, 15] width 36 height 9
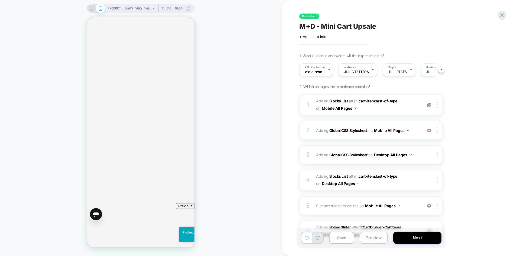
click at [371, 239] on button "Preview" at bounding box center [374, 238] width 28 height 12
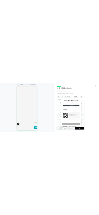
scroll to position [0, 69]
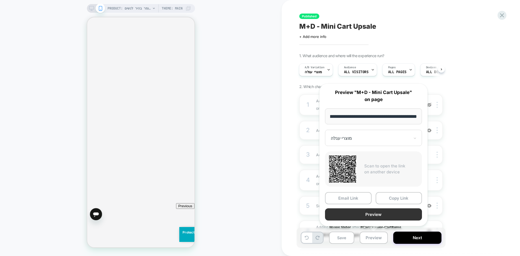
click at [365, 217] on button "Preview" at bounding box center [373, 214] width 97 height 12
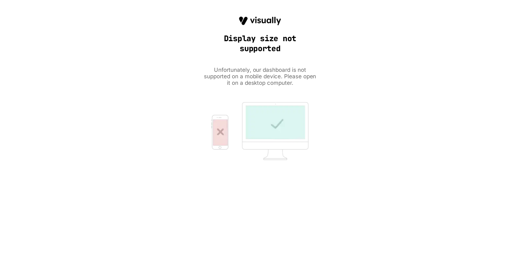
scroll to position [0, 0]
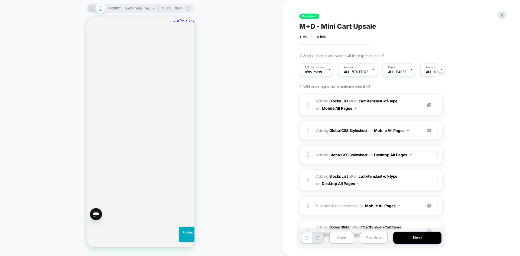
click at [372, 237] on button "Preview" at bounding box center [374, 238] width 28 height 12
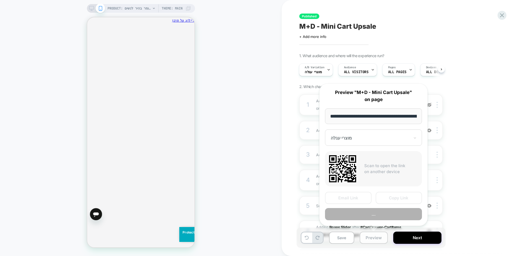
scroll to position [0, 69]
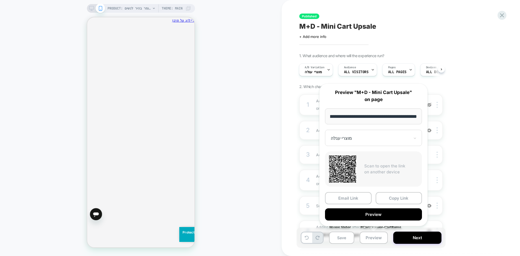
click at [356, 134] on div "מוצרי עגלה" at bounding box center [373, 138] width 97 height 16
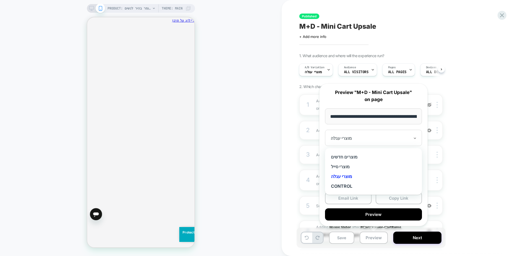
click at [347, 184] on div "CONTROL" at bounding box center [374, 186] width 92 height 10
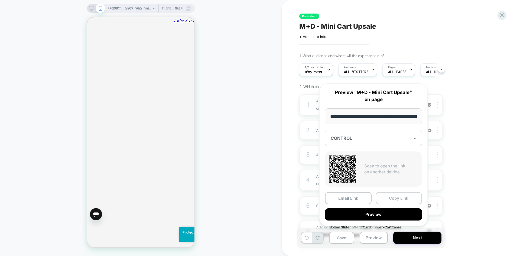
click at [399, 200] on button "Copy Link" at bounding box center [399, 198] width 47 height 12
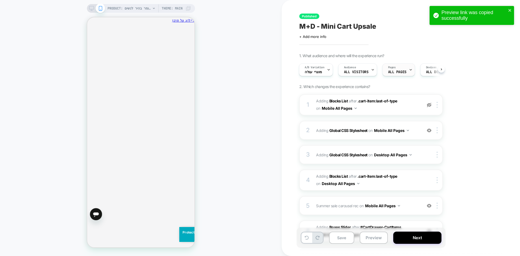
click at [402, 73] on span "ALL PAGES" at bounding box center [397, 72] width 18 height 4
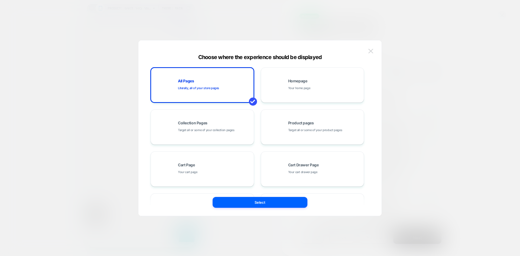
click at [371, 52] on img at bounding box center [370, 51] width 5 height 5
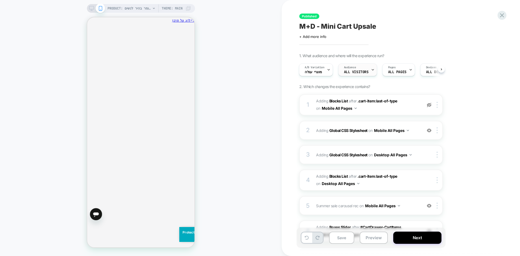
click at [356, 73] on span "All Visitors" at bounding box center [356, 72] width 25 height 4
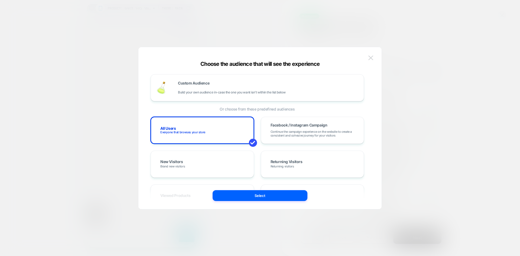
click at [373, 56] on img at bounding box center [370, 58] width 5 height 5
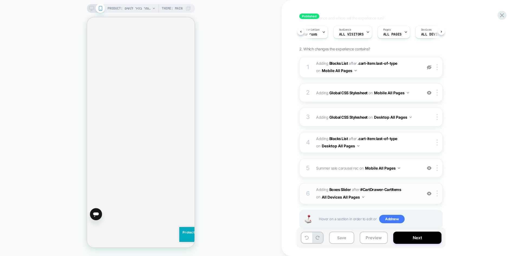
scroll to position [51, 0]
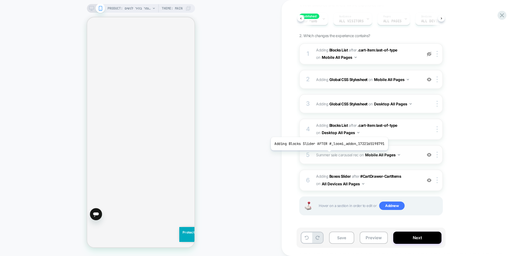
click at [328, 154] on span "Summer sale carousel rec" at bounding box center [337, 155] width 43 height 5
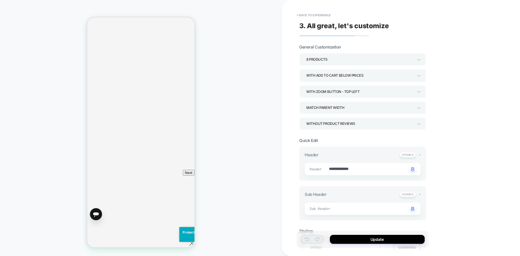
type textarea "*"
click at [319, 14] on button "< Back to experience" at bounding box center [314, 15] width 40 height 9
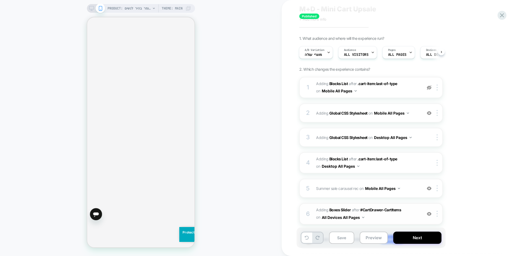
scroll to position [27, 0]
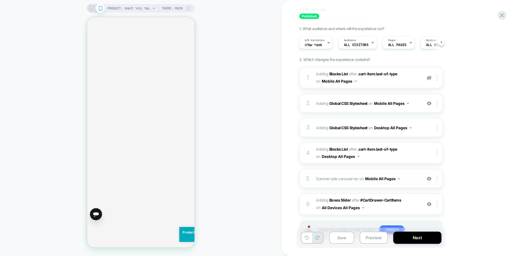
click at [430, 179] on img at bounding box center [429, 178] width 5 height 5
click at [374, 235] on button "Preview" at bounding box center [374, 238] width 28 height 12
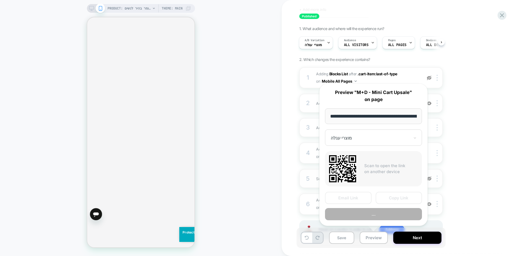
scroll to position [0, 69]
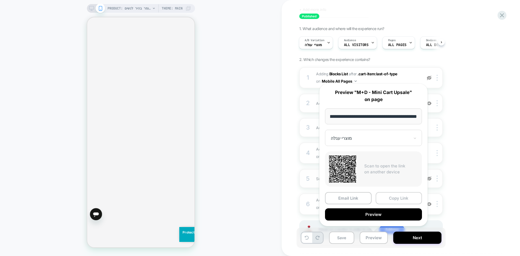
click at [398, 198] on button "Copy Link" at bounding box center [399, 198] width 47 height 12
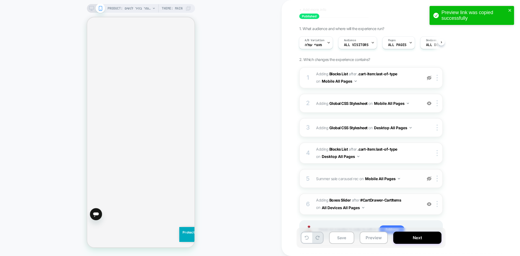
scroll to position [51, 0]
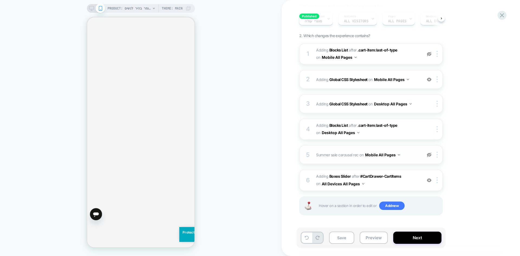
click at [430, 154] on img at bounding box center [429, 155] width 5 height 5
click at [344, 176] on b "Boxes Slider" at bounding box center [339, 176] width 21 height 5
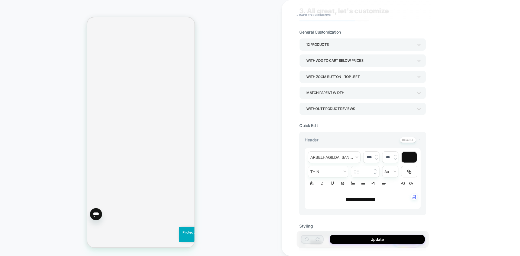
scroll to position [27, 0]
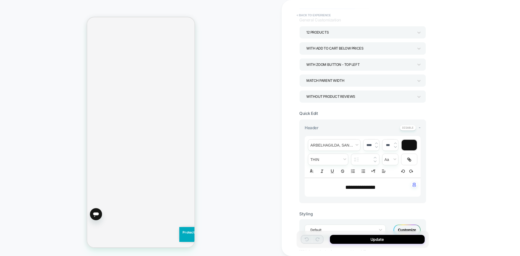
click at [302, 14] on button "< Back to experience" at bounding box center [314, 15] width 40 height 9
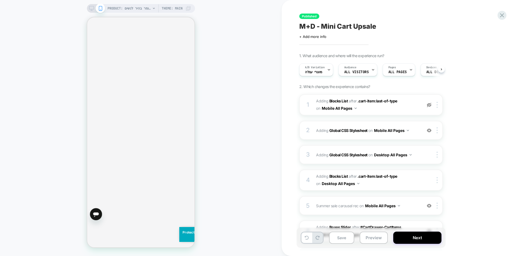
scroll to position [0, 0]
click at [350, 27] on span "M+D - Mini Cart Upsale" at bounding box center [337, 26] width 77 height 8
click at [502, 18] on icon at bounding box center [501, 15] width 7 height 7
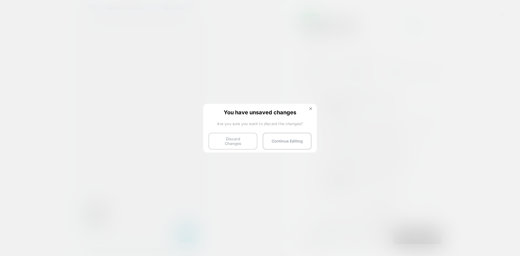
click at [225, 139] on button "Discard Changes" at bounding box center [233, 141] width 49 height 17
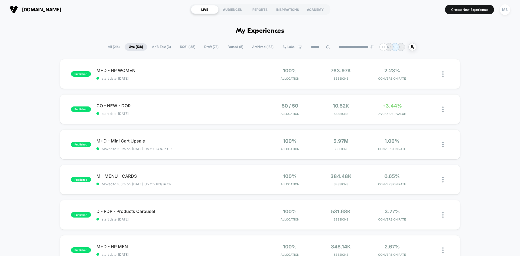
drag, startPoint x: 490, startPoint y: 90, endPoint x: 487, endPoint y: 94, distance: 4.8
click at [187, 179] on div "M - MENU - CARDS Click to edit experience details Click to edit experience deta…" at bounding box center [177, 179] width 163 height 13
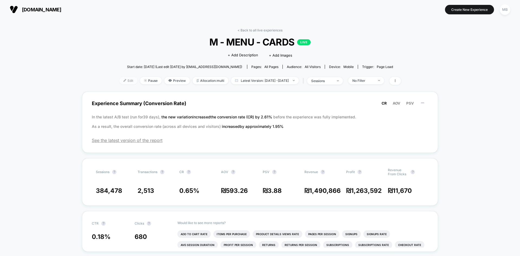
click at [119, 81] on span "Edit" at bounding box center [128, 80] width 18 height 7
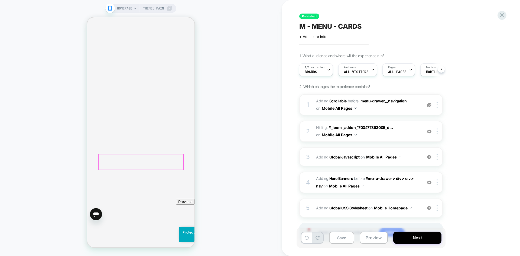
scroll to position [165, 0]
click at [379, 241] on button "Preview" at bounding box center [374, 238] width 28 height 12
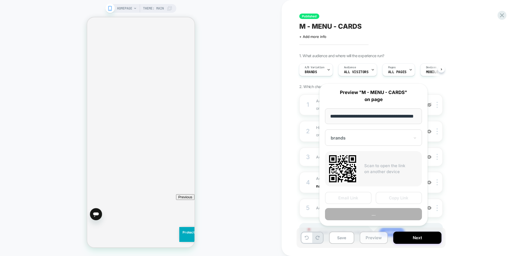
scroll to position [0, 8]
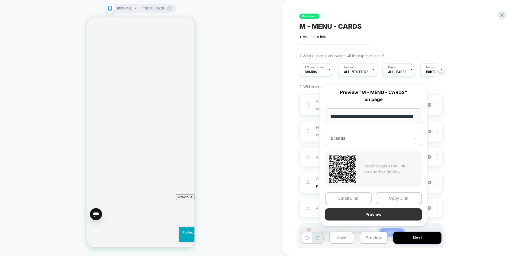
click at [391, 215] on button "Preview" at bounding box center [373, 214] width 97 height 12
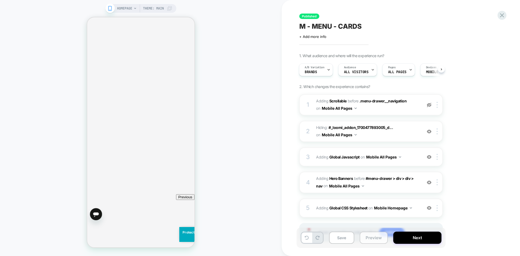
click at [369, 239] on button "Preview" at bounding box center [374, 238] width 28 height 12
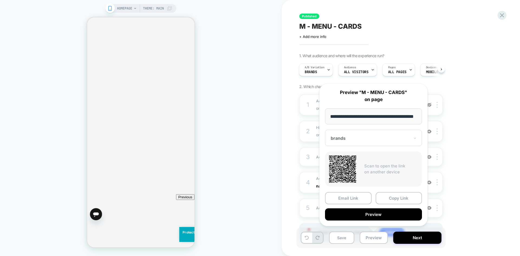
click at [363, 140] on div at bounding box center [370, 137] width 79 height 5
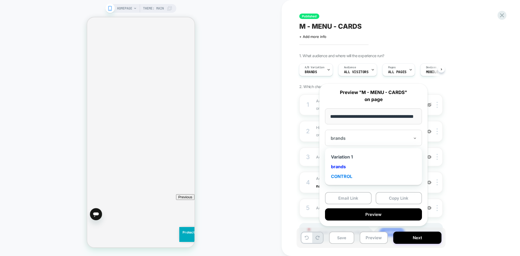
click at [346, 176] on div "CONTROL" at bounding box center [374, 176] width 92 height 10
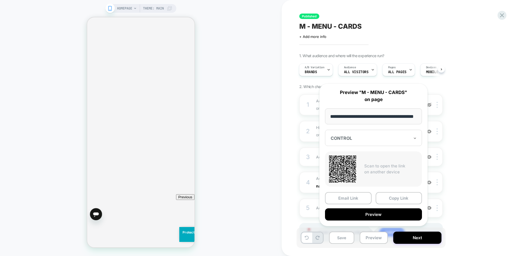
click at [497, 124] on div "Published M - MENU - CARDS Click to edit experience details + Add more info 1. …" at bounding box center [398, 127] width 203 height 245
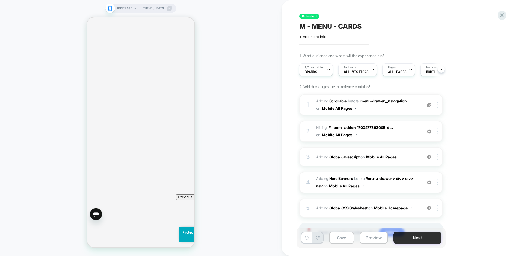
click at [416, 232] on button "Next" at bounding box center [417, 238] width 48 height 12
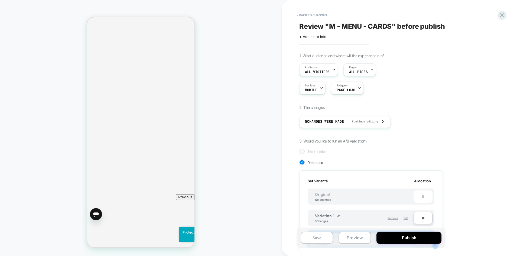
scroll to position [54, 0]
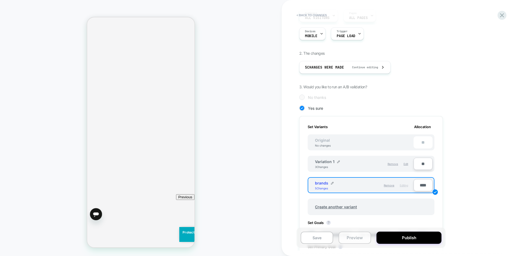
click at [362, 239] on button "Preview" at bounding box center [355, 238] width 33 height 12
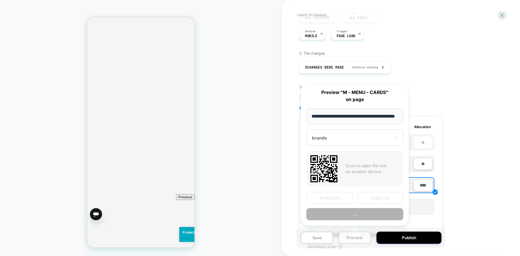
scroll to position [0, 8]
click at [345, 131] on div "brands" at bounding box center [354, 138] width 97 height 16
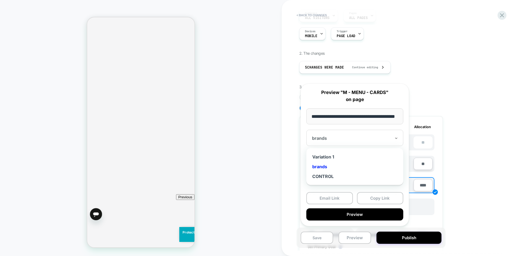
scroll to position [0, 0]
click at [344, 139] on div at bounding box center [351, 137] width 79 height 5
click at [338, 139] on div at bounding box center [351, 137] width 79 height 5
click at [333, 177] on div "CONTROL" at bounding box center [355, 176] width 92 height 10
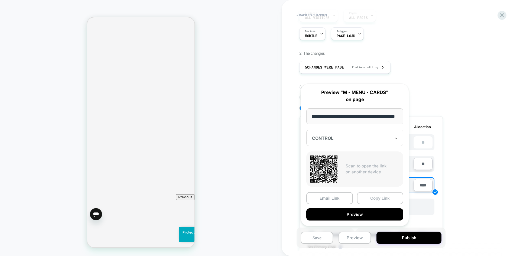
click at [378, 202] on button "Copy Link" at bounding box center [380, 198] width 47 height 12
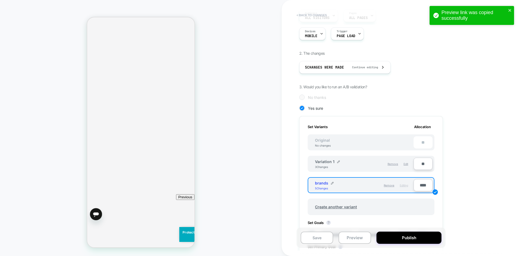
click at [309, 12] on button "< Back to changes" at bounding box center [312, 15] width 36 height 9
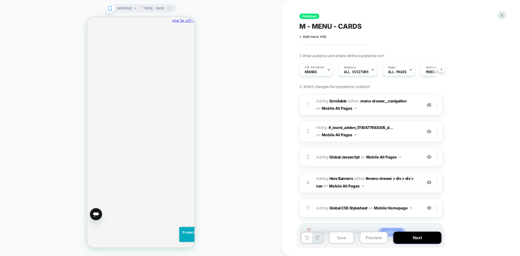
click at [429, 184] on img at bounding box center [429, 182] width 5 height 5
click at [342, 178] on b "Hero Banners" at bounding box center [341, 178] width 24 height 5
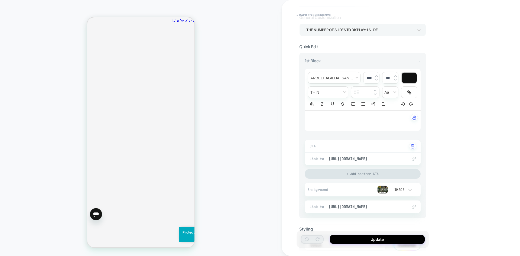
scroll to position [65, 0]
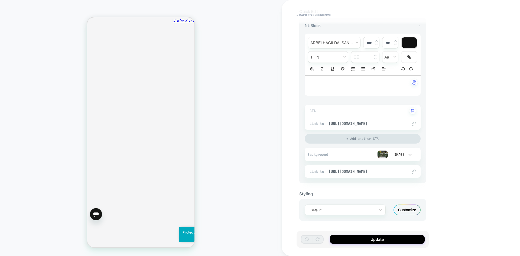
click at [383, 151] on img at bounding box center [382, 154] width 11 height 8
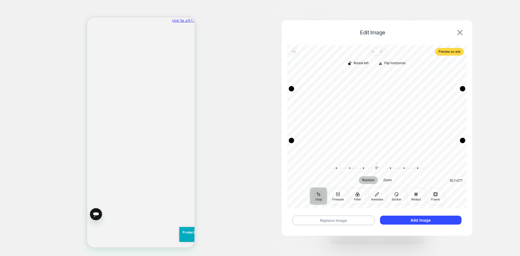
click at [462, 33] on img at bounding box center [459, 32] width 5 height 5
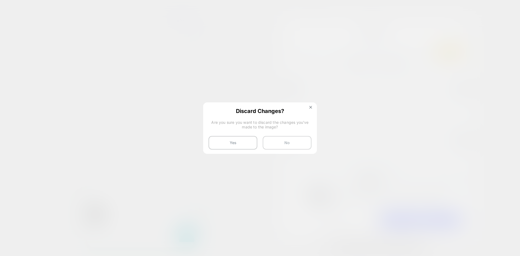
click at [274, 144] on button "No" at bounding box center [287, 143] width 49 height 14
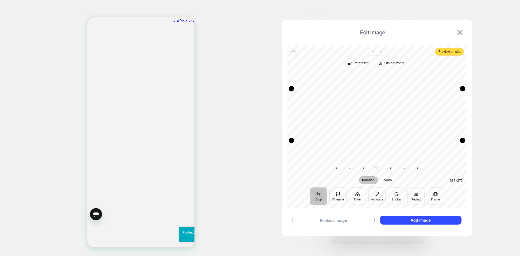
click at [460, 31] on img at bounding box center [459, 32] width 5 height 5
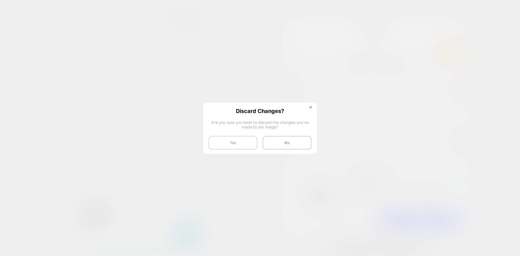
click at [213, 138] on button "Yes" at bounding box center [233, 143] width 49 height 14
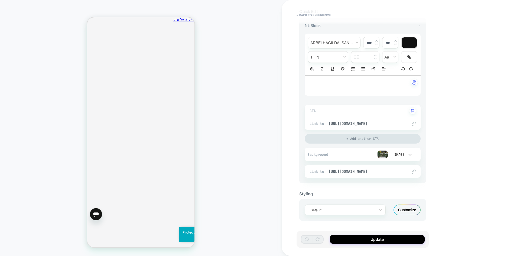
scroll to position [0, 0]
click at [300, 17] on button "< Back to experience" at bounding box center [314, 15] width 40 height 9
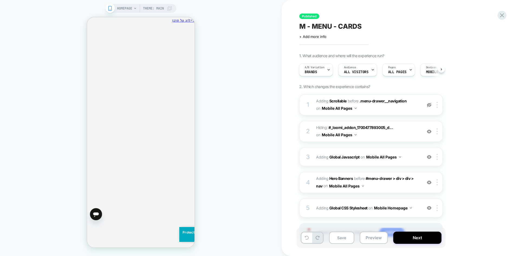
click at [336, 29] on span "M - MENU - CARDS" at bounding box center [330, 26] width 63 height 8
click at [347, 178] on b "Hero Banners" at bounding box center [341, 178] width 24 height 5
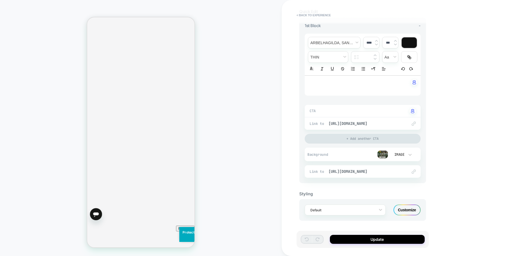
scroll to position [135, 0]
click at [309, 13] on button "< Back to experience" at bounding box center [314, 15] width 40 height 9
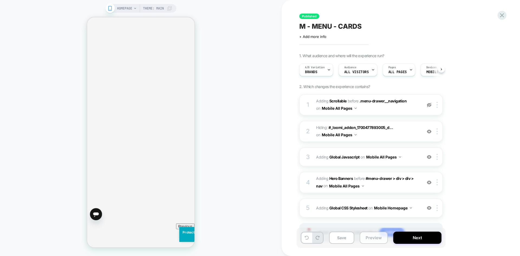
scroll to position [0, 0]
click at [378, 239] on button "Preview" at bounding box center [374, 238] width 28 height 12
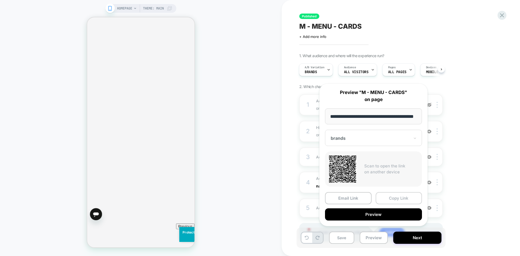
scroll to position [0, 0]
click at [402, 197] on button "Copy Link" at bounding box center [399, 198] width 47 height 12
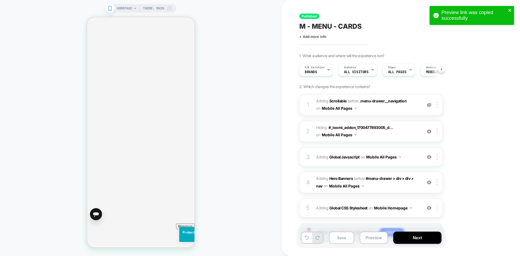
click at [511, 11] on icon "close" at bounding box center [510, 10] width 4 height 4
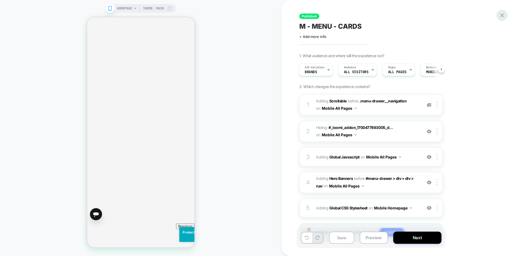
click at [502, 15] on div "Preview link was copied successfully HOMEPAGE Theme: MAIN Published M - MENU - …" at bounding box center [260, 128] width 520 height 256
click at [504, 18] on icon at bounding box center [501, 15] width 7 height 7
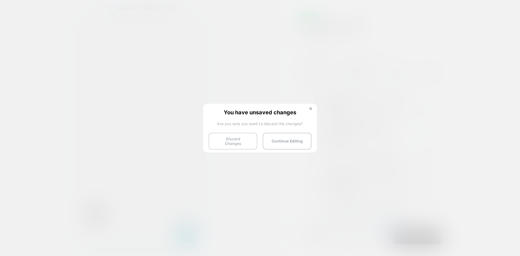
click at [229, 141] on button "Discard Changes" at bounding box center [233, 141] width 49 height 17
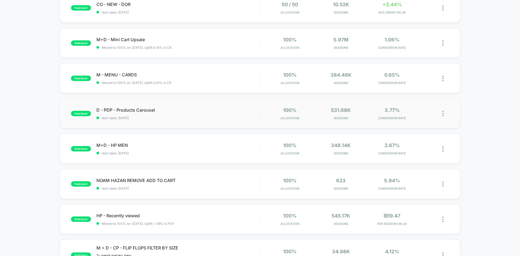
scroll to position [108, 0]
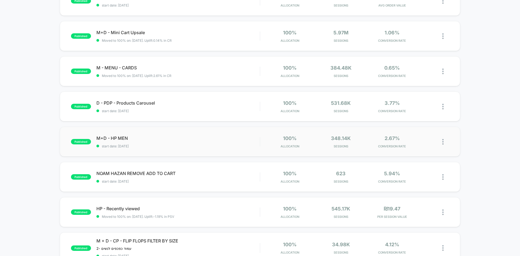
click at [164, 149] on div "published M+D - HP MEN start date: 11/11/2024 100% Allocation 348.14k Sessions …" at bounding box center [260, 142] width 400 height 30
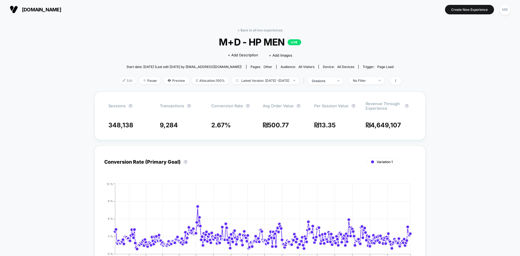
click at [123, 80] on img at bounding box center [124, 80] width 3 height 3
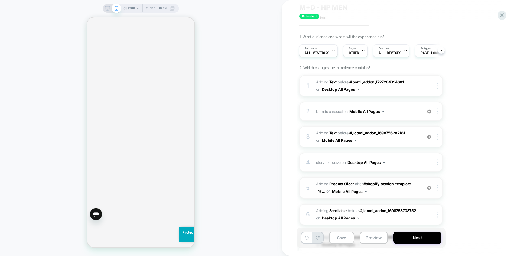
scroll to position [54, 0]
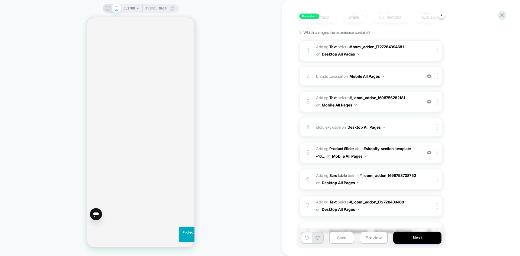
click at [428, 152] on img at bounding box center [429, 152] width 5 height 5
click at [429, 154] on img at bounding box center [429, 152] width 5 height 5
click at [374, 240] on button "Preview" at bounding box center [374, 238] width 28 height 12
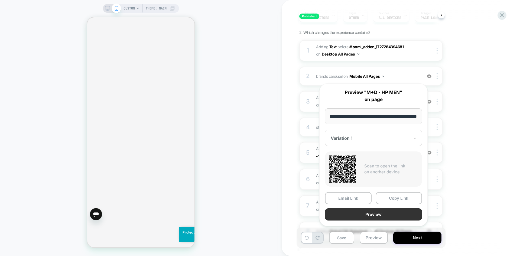
scroll to position [0, 0]
click at [367, 215] on button "Preview" at bounding box center [373, 214] width 97 height 12
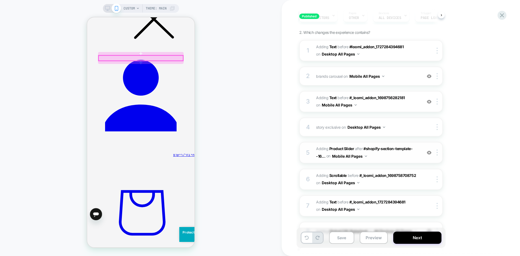
scroll to position [935, 0]
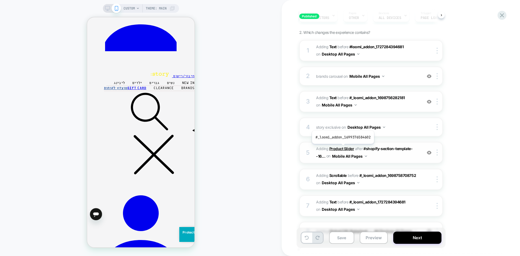
click at [342, 148] on b "Product Slider" at bounding box center [341, 148] width 25 height 5
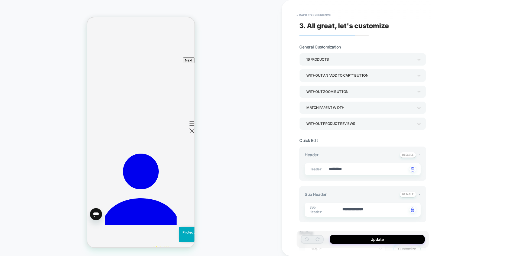
type textarea "*"
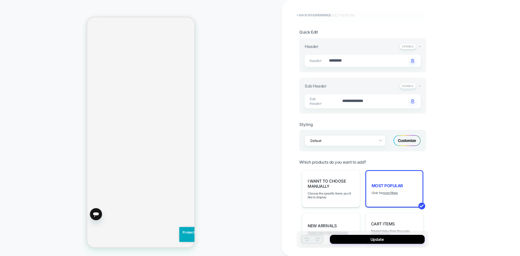
scroll to position [68, 0]
click at [316, 13] on button "< Back to experience" at bounding box center [314, 15] width 40 height 9
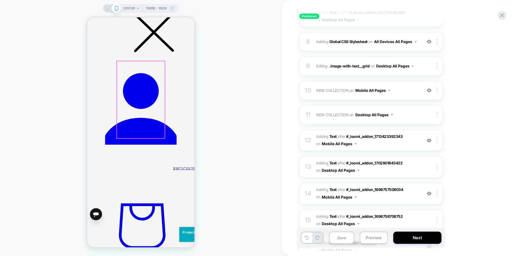
scroll to position [1016, 0]
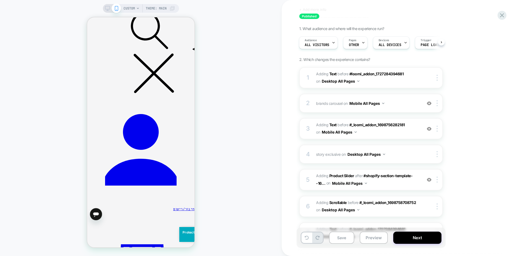
scroll to position [0, 0]
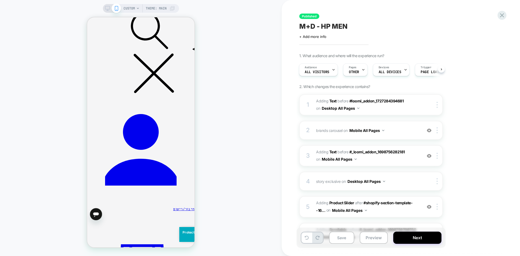
click at [333, 30] on span "M+D - HP MEN" at bounding box center [323, 26] width 48 height 8
click at [373, 238] on button "Preview" at bounding box center [374, 238] width 28 height 12
click at [370, 237] on button "Preview" at bounding box center [374, 238] width 28 height 12
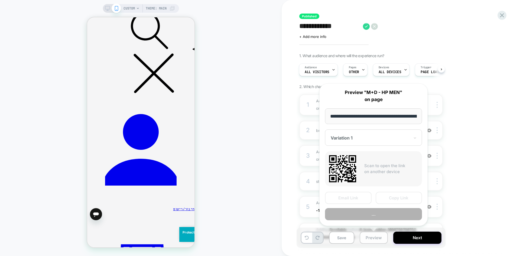
scroll to position [0, 32]
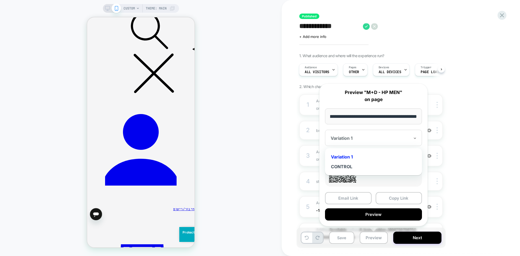
click at [398, 136] on div at bounding box center [370, 137] width 79 height 5
click at [399, 202] on button "Copy Link" at bounding box center [399, 198] width 47 height 12
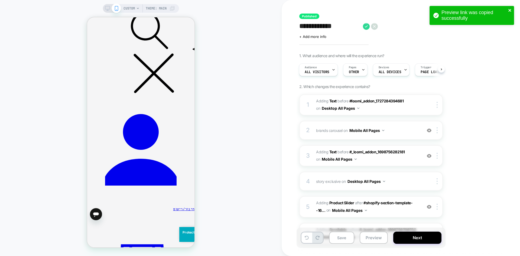
click at [509, 9] on icon "close" at bounding box center [510, 10] width 3 height 3
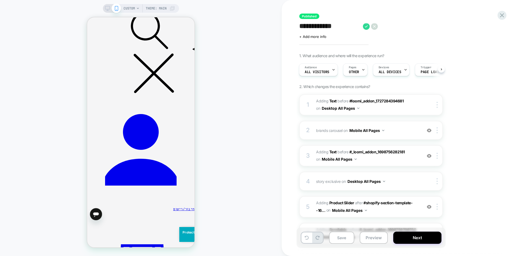
click at [506, 7] on div "Preview link was copied successfully" at bounding box center [472, 6] width 87 height 2
click at [502, 14] on icon at bounding box center [501, 15] width 7 height 7
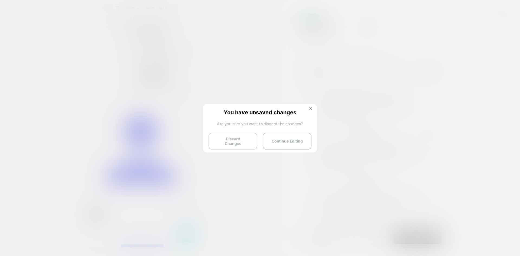
click at [222, 137] on button "Discard Changes" at bounding box center [233, 141] width 49 height 17
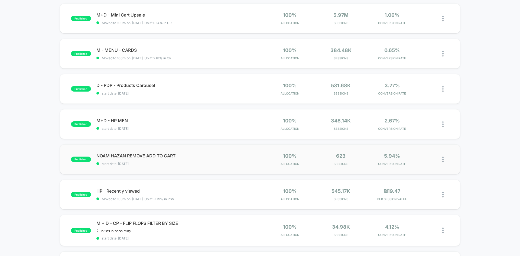
scroll to position [135, 0]
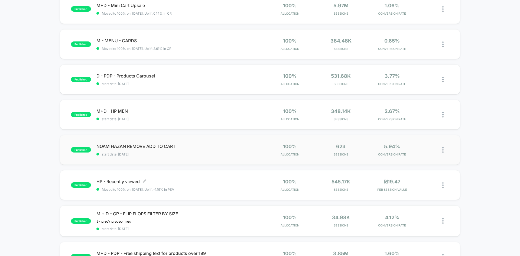
click at [203, 185] on div "HP - Recently viewed Click to edit experience details Click to edit experience …" at bounding box center [177, 185] width 163 height 13
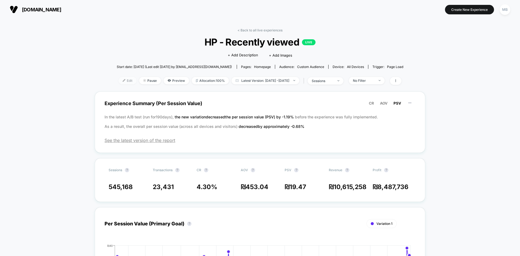
click at [119, 81] on span "Edit" at bounding box center [128, 80] width 18 height 7
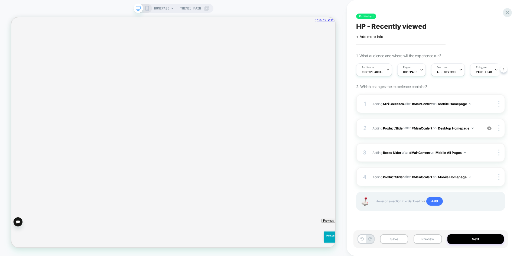
scroll to position [0, 0]
click at [441, 53] on icon "סגירה" at bounding box center [441, 53] width 0 height 0
click at [146, 8] on icon at bounding box center [147, 8] width 5 height 5
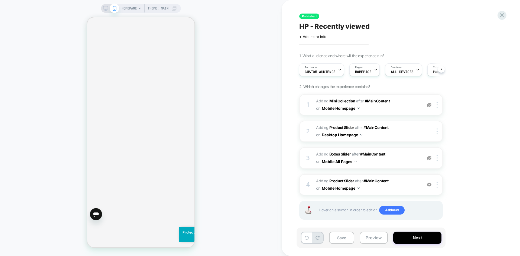
click at [337, 28] on span "HP - Recently viewed" at bounding box center [334, 26] width 70 height 8
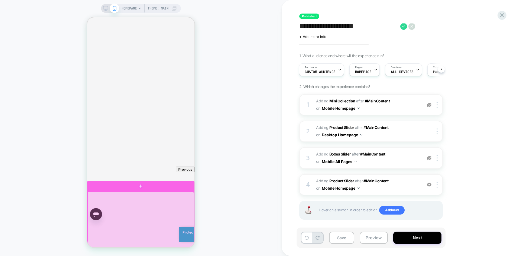
scroll to position [193, 0]
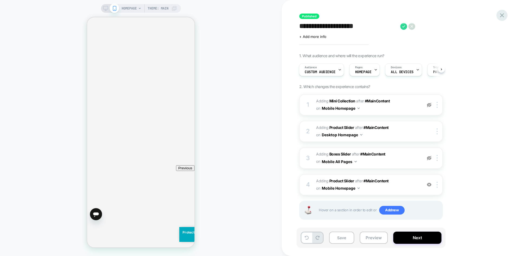
click at [505, 16] on icon at bounding box center [501, 15] width 7 height 7
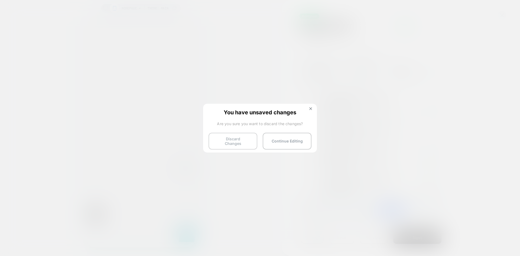
click at [235, 140] on button "Discard Changes" at bounding box center [233, 141] width 49 height 17
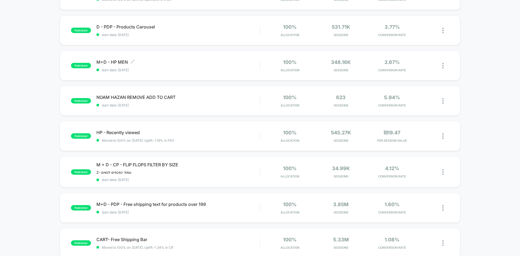
scroll to position [190, 0]
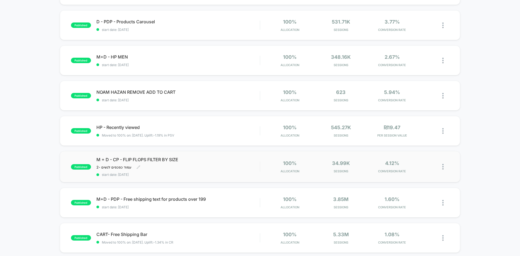
click at [218, 169] on div "M + D - CP - FLIP FLOPS FILTER BY SIZE עמוד כפכפים לנשים -2 ﻿ Click to edit exp…" at bounding box center [177, 167] width 163 height 20
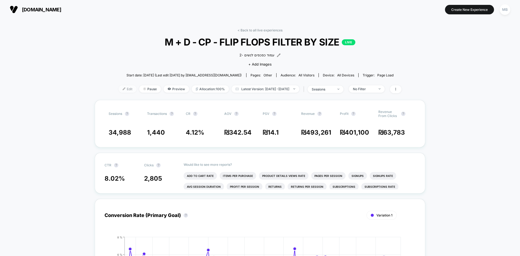
click at [119, 90] on span "Edit" at bounding box center [128, 88] width 18 height 7
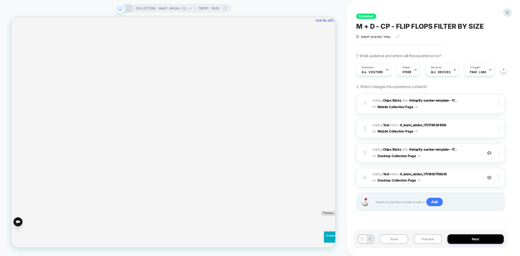
scroll to position [0, 1]
click at [129, 8] on icon at bounding box center [129, 8] width 5 height 5
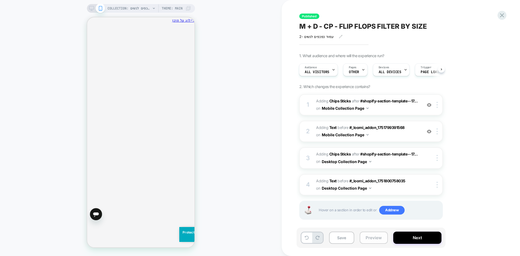
click at [375, 240] on button "Preview" at bounding box center [374, 238] width 28 height 12
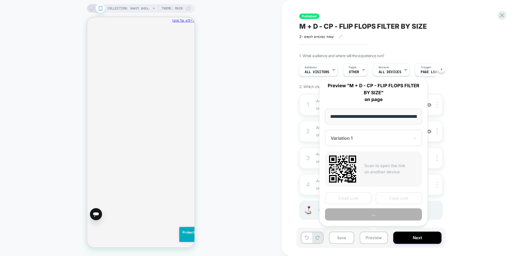
scroll to position [0, 267]
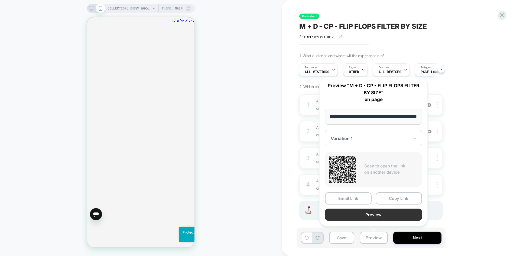
click at [377, 213] on button "Preview" at bounding box center [373, 215] width 97 height 12
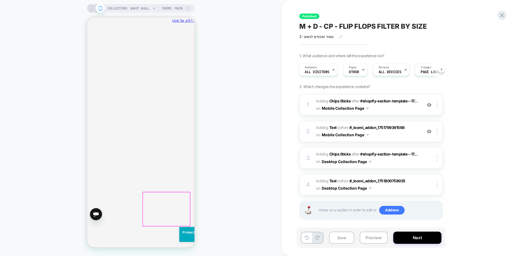
scroll to position [108, 0]
click at [500, 15] on icon at bounding box center [501, 15] width 7 height 7
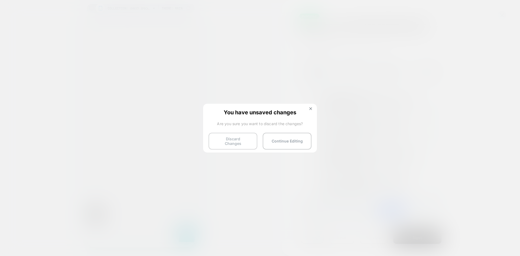
click at [222, 143] on button "Discard Changes" at bounding box center [233, 141] width 49 height 17
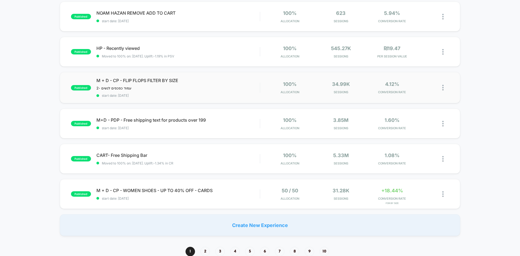
scroll to position [271, 0]
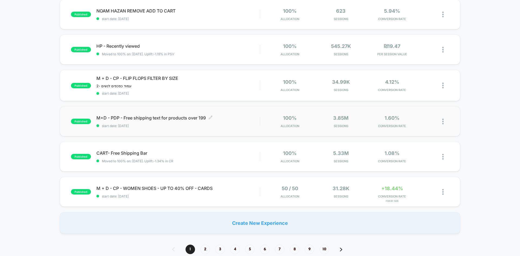
click at [225, 125] on span "start date: 10/29/2024" at bounding box center [177, 126] width 163 height 4
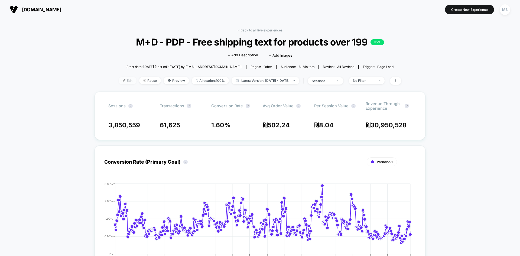
click at [119, 80] on span "Edit" at bounding box center [128, 80] width 18 height 7
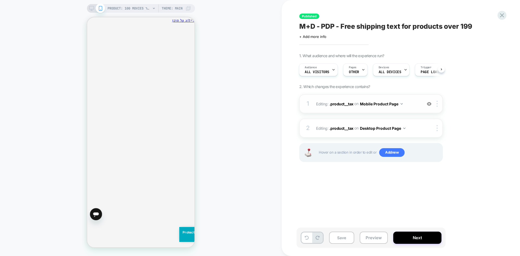
click at [430, 102] on img at bounding box center [429, 104] width 5 height 5
click at [430, 105] on img at bounding box center [429, 104] width 5 height 5
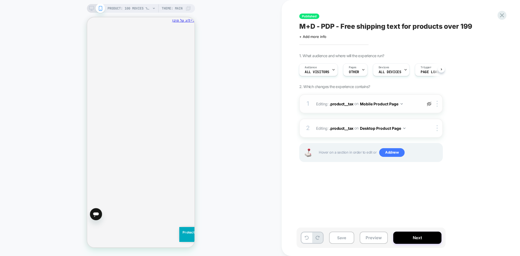
click at [430, 105] on img at bounding box center [429, 104] width 5 height 5
click at [344, 103] on span ".product__tax" at bounding box center [341, 103] width 24 height 5
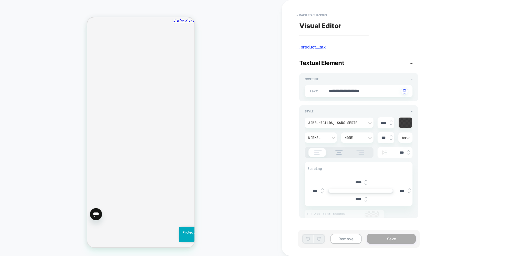
scroll to position [241, 0]
type textarea "*"
click at [315, 18] on button "< Back to changes" at bounding box center [312, 15] width 36 height 9
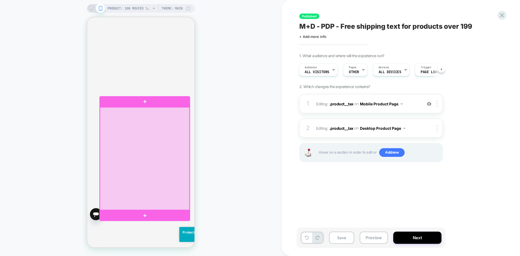
scroll to position [458, 0]
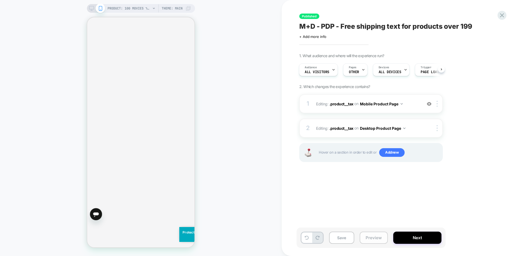
click at [376, 232] on button "Preview" at bounding box center [374, 238] width 28 height 12
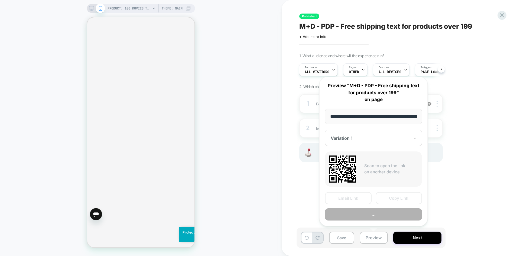
click at [389, 218] on button "..." at bounding box center [373, 214] width 97 height 12
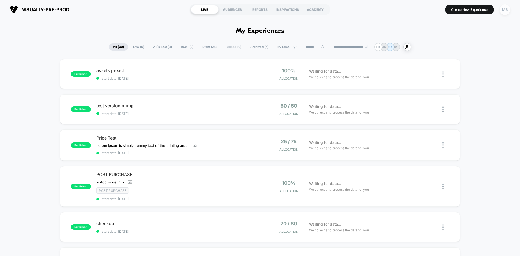
click at [507, 12] on div "MB" at bounding box center [505, 9] width 11 height 11
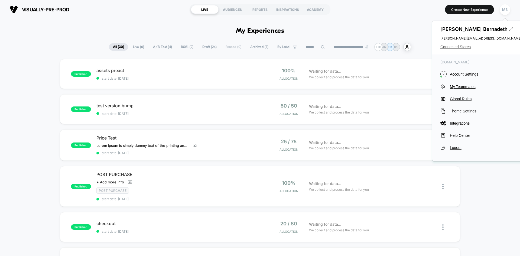
click at [456, 48] on span "Connected Stores" at bounding box center [481, 47] width 81 height 4
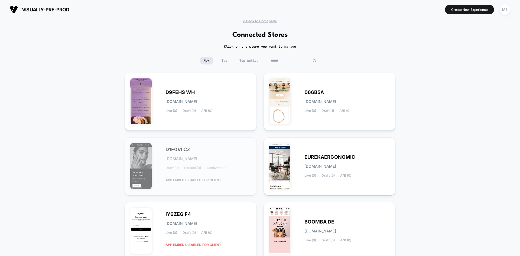
click at [293, 60] on input at bounding box center [294, 61] width 54 height 8
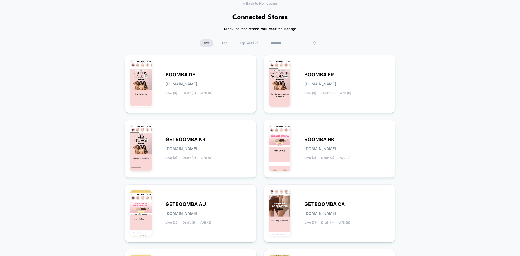
scroll to position [27, 0]
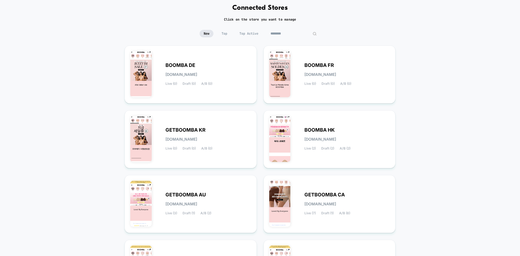
type input "********"
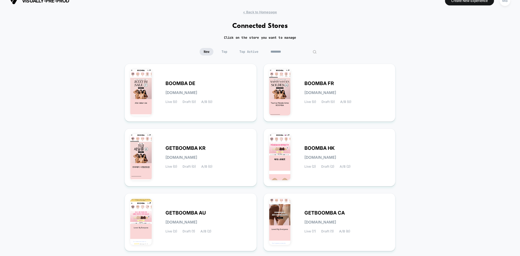
scroll to position [0, 0]
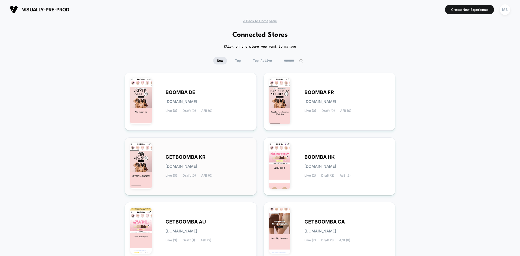
click at [226, 157] on div "GETBOOMBA KR [DOMAIN_NAME] Live (0) Draft (0) A/B (0)" at bounding box center [209, 166] width 86 height 22
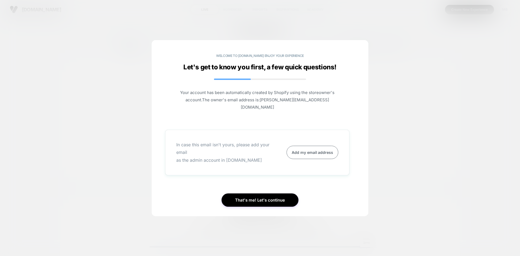
click at [395, 154] on div at bounding box center [260, 128] width 520 height 256
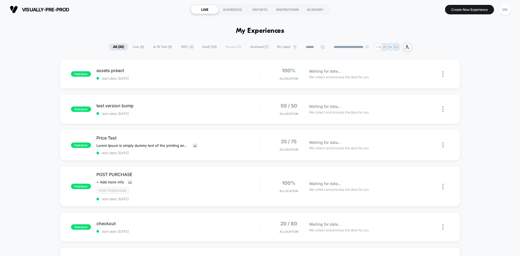
click at [321, 48] on icon at bounding box center [323, 47] width 4 height 4
click at [505, 9] on div "MB" at bounding box center [505, 9] width 11 height 11
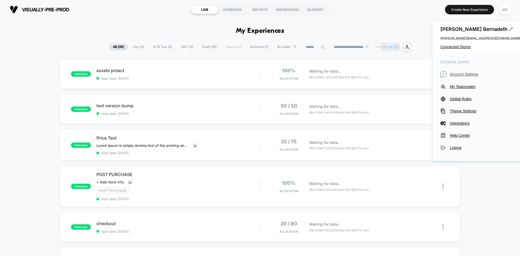
click at [462, 75] on span "Account Settings" at bounding box center [486, 74] width 72 height 4
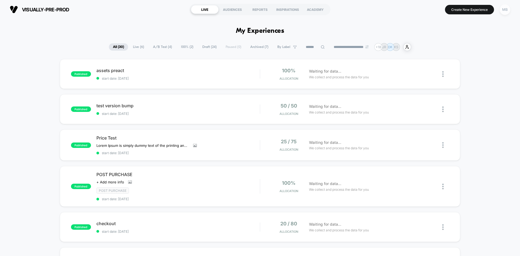
click at [507, 9] on div "MB" at bounding box center [505, 9] width 11 height 11
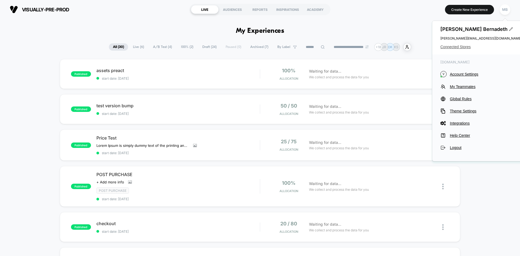
click at [462, 47] on span "Connected Stores" at bounding box center [481, 47] width 81 height 4
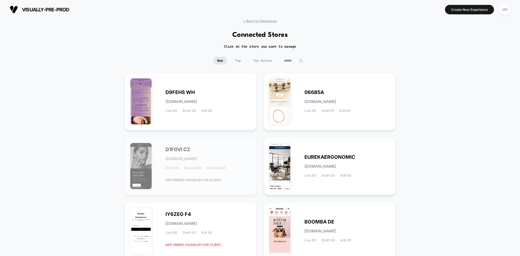
click at [295, 62] on input at bounding box center [293, 61] width 27 height 8
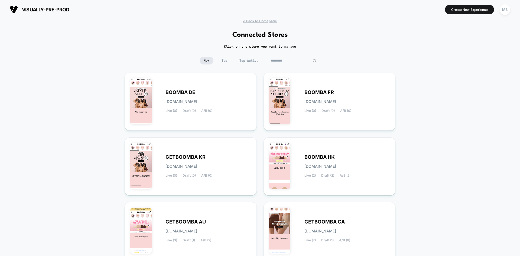
type input "*********"
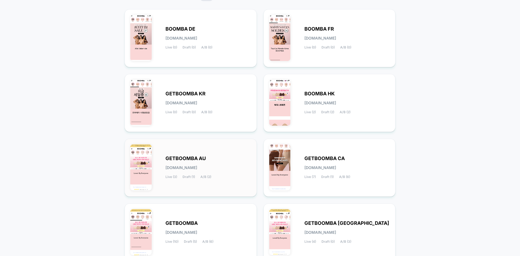
scroll to position [54, 0]
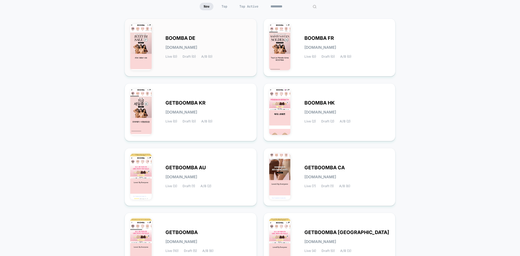
click at [221, 59] on div "BOOMBA DE [DOMAIN_NAME] Live (0) Draft (0) A/B (0)" at bounding box center [190, 47] width 121 height 47
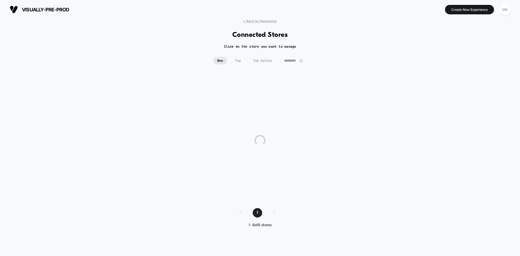
scroll to position [0, 0]
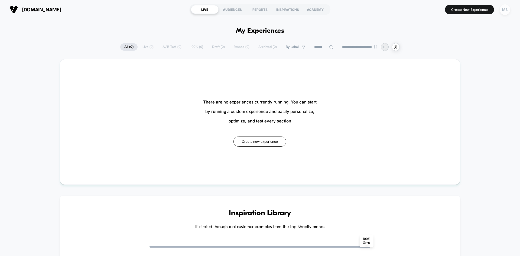
click at [506, 11] on div "MB" at bounding box center [505, 9] width 11 height 11
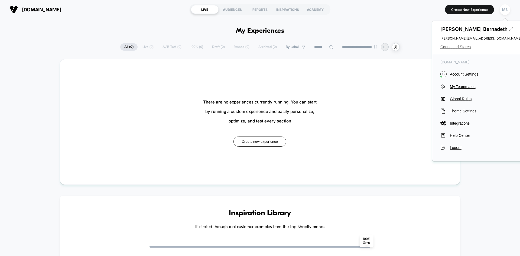
click at [458, 45] on span "Connected Stores" at bounding box center [481, 47] width 81 height 4
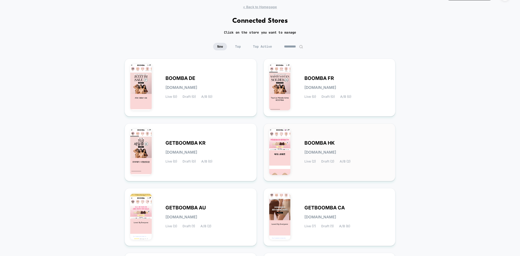
scroll to position [4, 0]
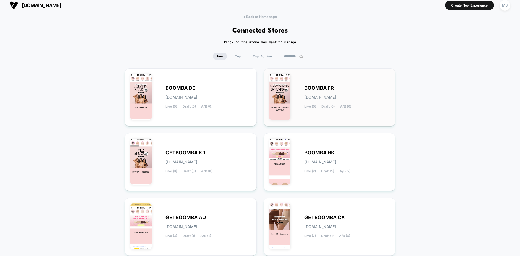
click at [377, 116] on div "BOOMBA FR [DOMAIN_NAME] Live (0) Draft (0) A/B (0)" at bounding box center [329, 97] width 121 height 47
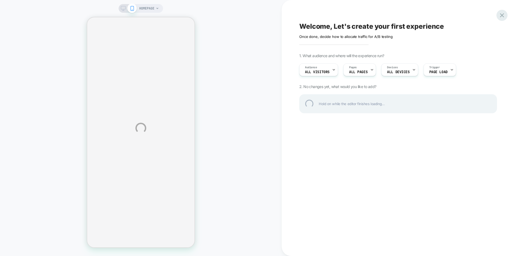
click at [505, 18] on div at bounding box center [502, 15] width 11 height 11
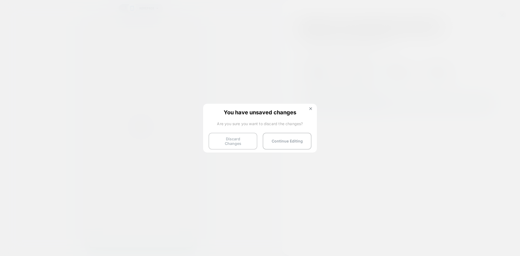
click at [234, 140] on button "Discard Changes" at bounding box center [233, 141] width 49 height 17
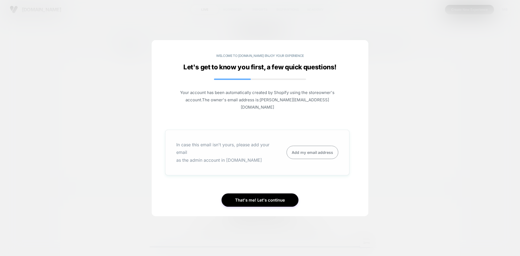
click at [296, 146] on button "Add my email address" at bounding box center [313, 152] width 52 height 13
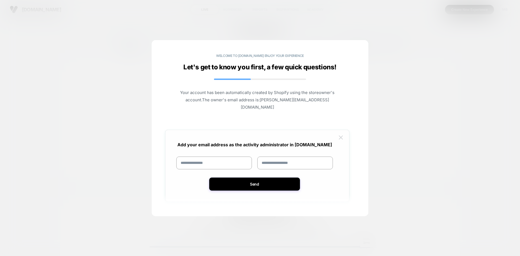
click at [342, 135] on img at bounding box center [341, 137] width 4 height 4
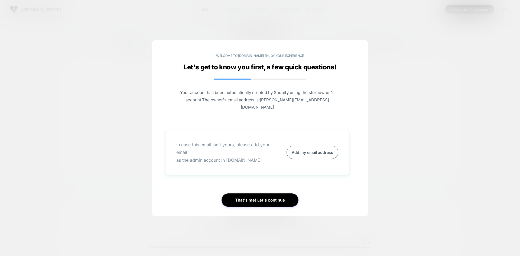
click at [309, 146] on button "Add my email address" at bounding box center [313, 152] width 52 height 13
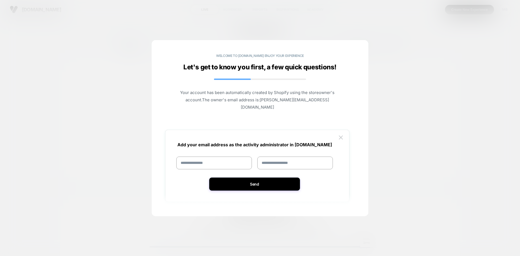
click at [210, 158] on input at bounding box center [214, 163] width 76 height 13
paste input "**********"
type input "**********"
click at [280, 157] on input at bounding box center [295, 163] width 76 height 13
click at [290, 158] on input at bounding box center [295, 163] width 76 height 13
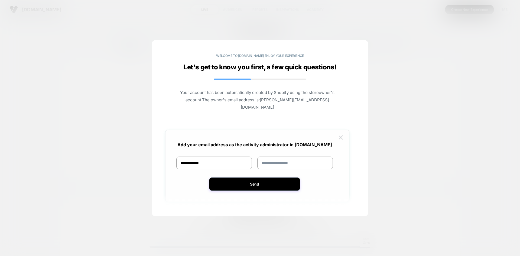
paste input "**********"
type input "**********"
click at [278, 179] on button "Send" at bounding box center [254, 183] width 91 height 13
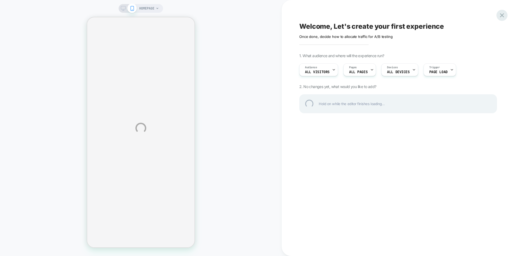
click at [503, 16] on div at bounding box center [502, 15] width 11 height 11
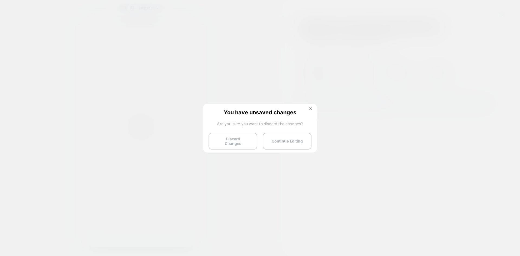
click at [240, 137] on button "Discard Changes" at bounding box center [233, 141] width 49 height 17
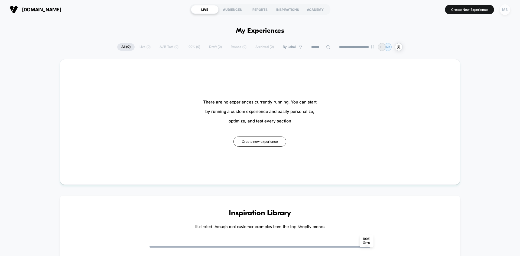
click at [504, 10] on div "MB" at bounding box center [505, 9] width 11 height 11
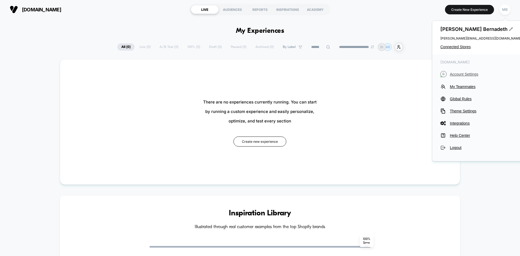
click at [466, 76] on span "Account Settings" at bounding box center [486, 74] width 72 height 4
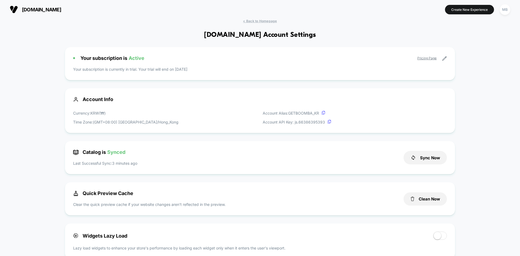
drag, startPoint x: 502, startPoint y: 9, endPoint x: 500, endPoint y: 17, distance: 8.0
click at [503, 9] on div "MB" at bounding box center [505, 9] width 11 height 11
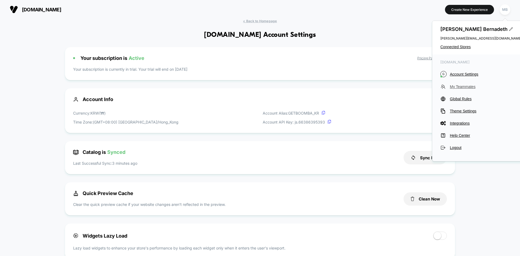
click at [464, 86] on span "My Teammates" at bounding box center [486, 87] width 72 height 4
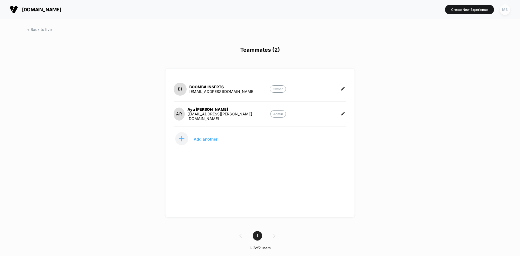
click at [506, 10] on div "MB" at bounding box center [505, 9] width 11 height 11
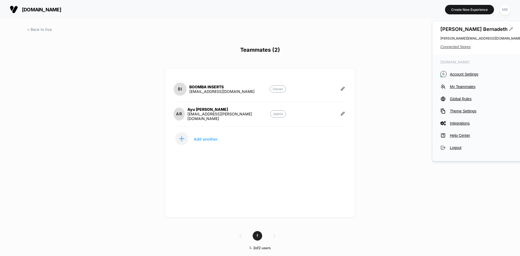
click at [450, 46] on span "Connected Stores" at bounding box center [481, 47] width 81 height 4
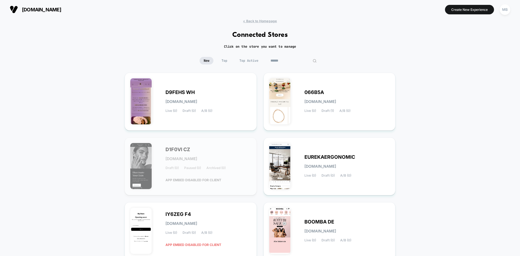
click at [293, 63] on input at bounding box center [294, 61] width 54 height 8
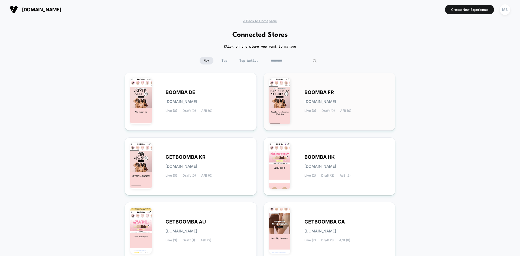
type input "*********"
click at [355, 121] on div "BOOMBA FR boomba-fr.myshopify.com Live (0) Draft (0) A/B (0)" at bounding box center [329, 101] width 121 height 47
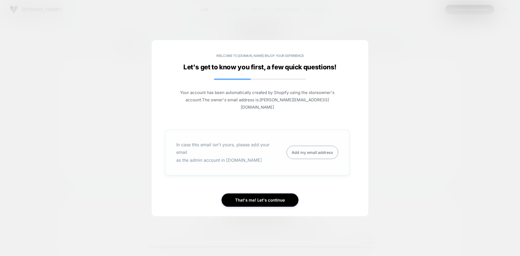
click at [315, 146] on button "Add my email address" at bounding box center [313, 152] width 52 height 13
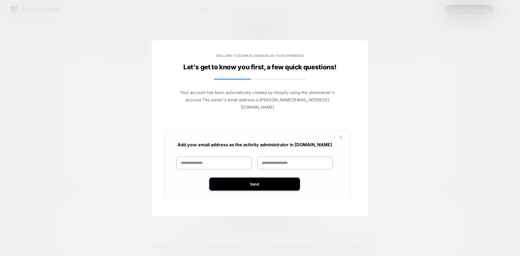
click at [227, 158] on input at bounding box center [214, 163] width 76 height 13
paste input "**********"
type input "**********"
drag, startPoint x: 213, startPoint y: 156, endPoint x: 162, endPoint y: 154, distance: 51.8
click at [162, 154] on div "**********" at bounding box center [257, 132] width 195 height 140
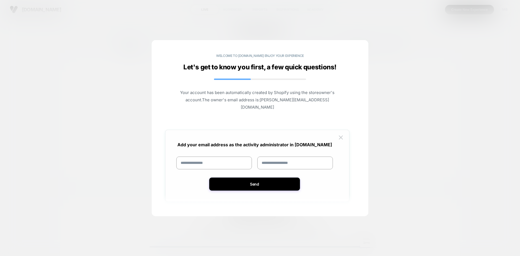
click at [283, 157] on input at bounding box center [295, 163] width 76 height 13
paste input "**********"
type input "**********"
click at [208, 157] on input at bounding box center [214, 163] width 76 height 13
paste input "**********"
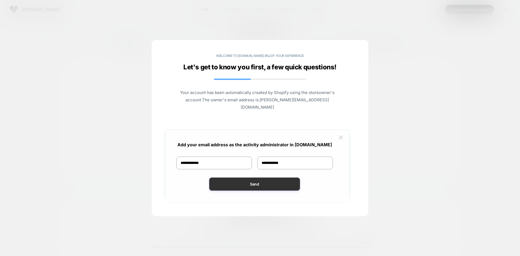
type input "**********"
click at [258, 177] on button "Send" at bounding box center [254, 183] width 91 height 13
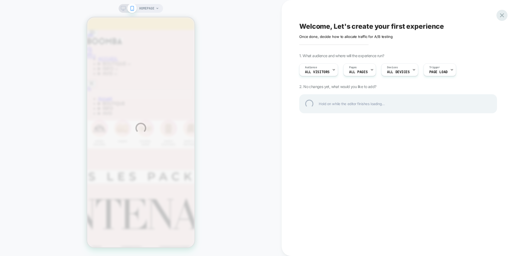
click at [502, 18] on div at bounding box center [502, 15] width 11 height 11
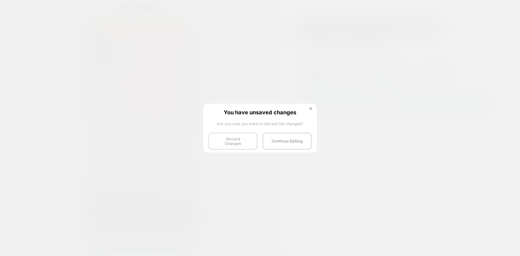
click at [226, 139] on button "Discard Changes" at bounding box center [233, 141] width 49 height 17
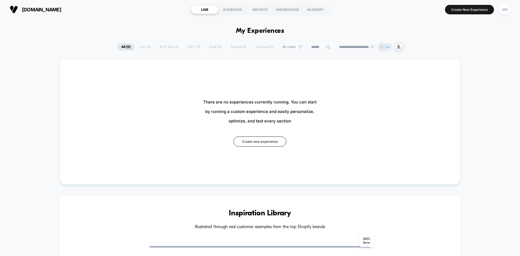
drag, startPoint x: 504, startPoint y: 12, endPoint x: 504, endPoint y: 17, distance: 5.4
click at [505, 12] on div "MB" at bounding box center [505, 9] width 11 height 11
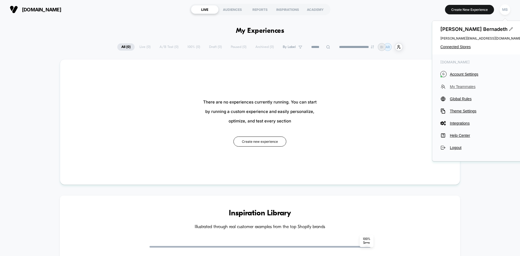
click at [469, 88] on span "My Teammates" at bounding box center [486, 87] width 72 height 4
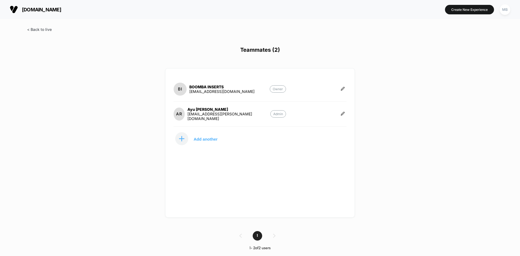
click at [44, 30] on span at bounding box center [39, 29] width 25 height 5
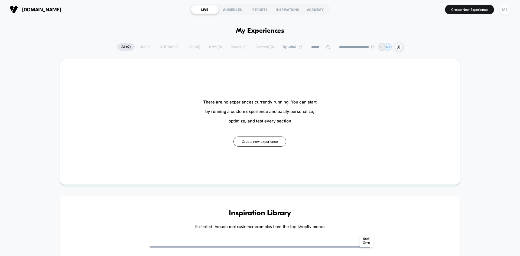
click at [507, 12] on div "MB" at bounding box center [505, 9] width 11 height 11
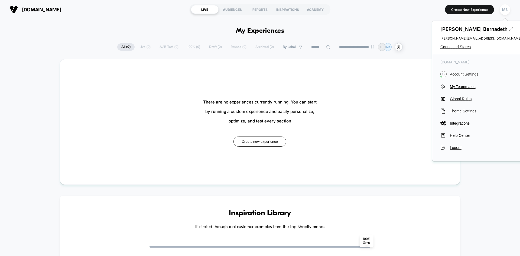
click at [468, 73] on span "Account Settings" at bounding box center [486, 74] width 72 height 4
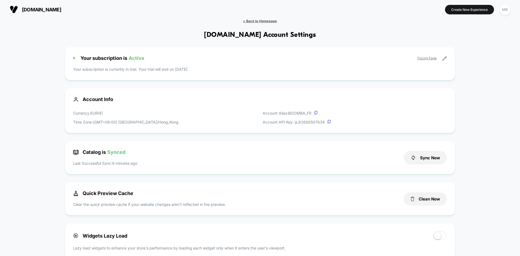
click at [256, 21] on span "< Back to Homepage" at bounding box center [260, 21] width 34 height 4
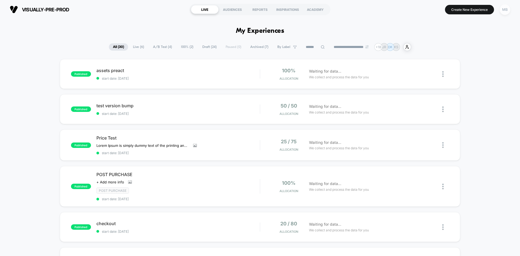
click at [503, 11] on div "MB" at bounding box center [505, 9] width 11 height 11
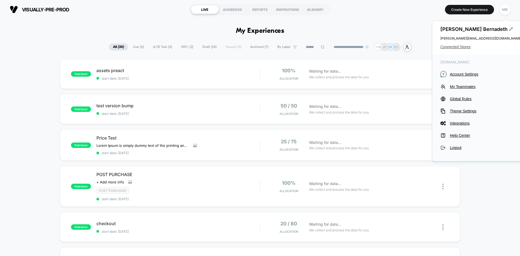
click at [459, 46] on span "Connected Stores" at bounding box center [481, 47] width 81 height 4
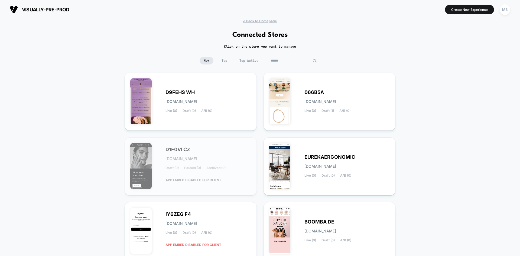
click at [287, 57] on input at bounding box center [294, 61] width 54 height 8
click at [290, 61] on input at bounding box center [294, 61] width 54 height 8
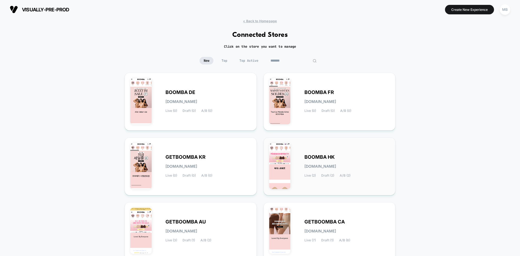
type input "*******"
click at [370, 186] on div "BOOMBA HK [DOMAIN_NAME] Live (2) Draft (2) A/B (2)" at bounding box center [329, 166] width 121 height 47
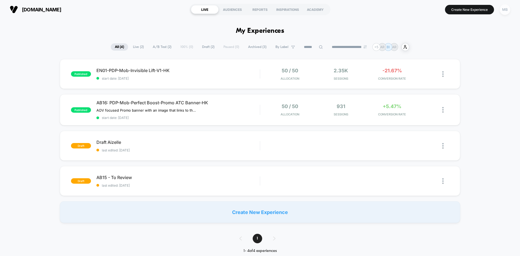
click at [504, 9] on div "MB" at bounding box center [505, 9] width 11 height 11
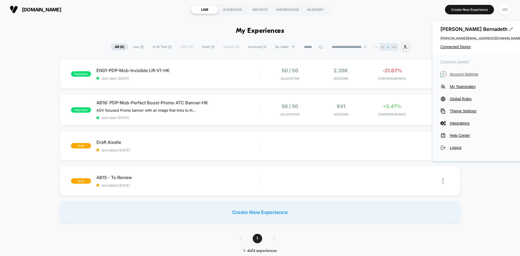
click at [469, 73] on span "Account Settings" at bounding box center [486, 74] width 72 height 4
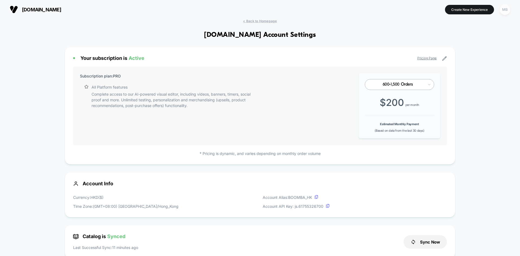
click at [504, 7] on div "MB" at bounding box center [505, 9] width 11 height 11
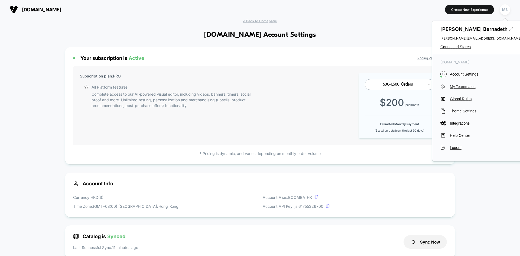
click at [467, 85] on span "My Teammates" at bounding box center [486, 87] width 72 height 4
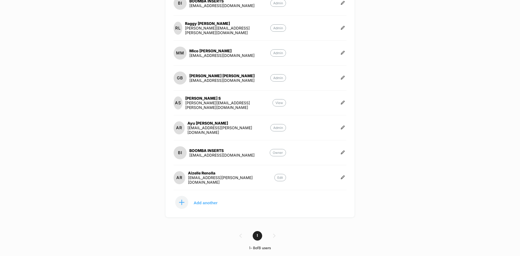
scroll to position [59, 0]
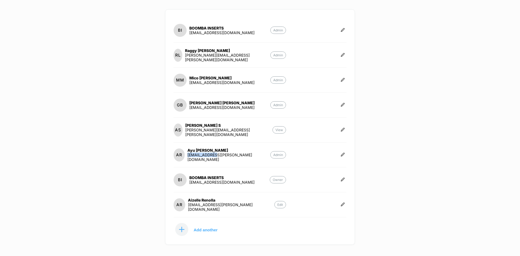
drag, startPoint x: 217, startPoint y: 157, endPoint x: 190, endPoint y: 161, distance: 27.7
click at [190, 161] on section "AR [PERSON_NAME] [EMAIL_ADDRESS][PERSON_NAME][DOMAIN_NAME] Admin" at bounding box center [230, 155] width 112 height 14
copy div "[EMAIL_ADDRESS][PERSON_NAME][DOMAIN_NAME]"
drag, startPoint x: 220, startPoint y: 153, endPoint x: 190, endPoint y: 153, distance: 29.5
click at [190, 153] on section "AR [PERSON_NAME] [EMAIL_ADDRESS][PERSON_NAME][DOMAIN_NAME] Admin" at bounding box center [230, 155] width 112 height 14
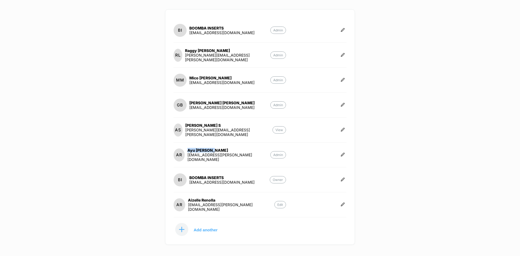
copy div "[PERSON_NAME]"
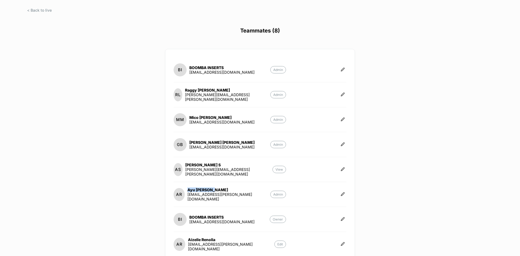
scroll to position [27, 0]
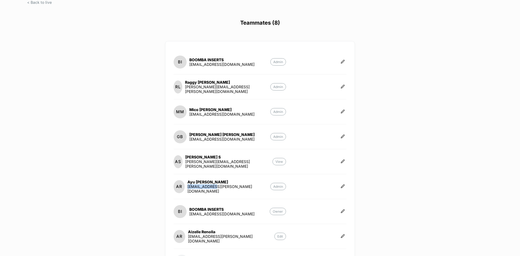
drag, startPoint x: 207, startPoint y: 191, endPoint x: 189, endPoint y: 192, distance: 17.9
click at [189, 192] on div "AR [PERSON_NAME] [EMAIL_ADDRESS][PERSON_NAME][DOMAIN_NAME]" at bounding box center [222, 187] width 97 height 14
copy div "[EMAIL_ADDRESS][PERSON_NAME][DOMAIN_NAME]"
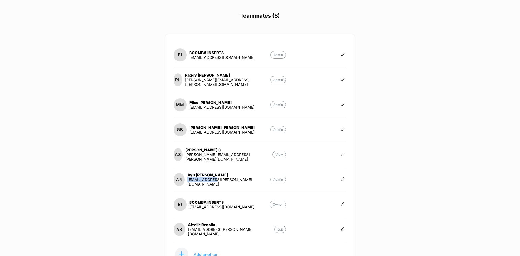
scroll to position [0, 0]
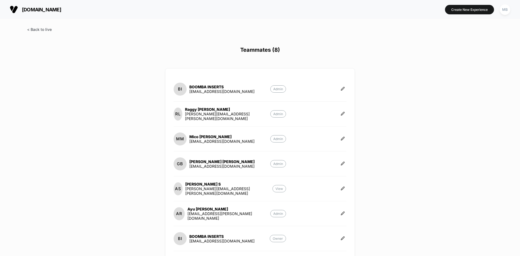
click at [46, 30] on span at bounding box center [39, 29] width 25 height 5
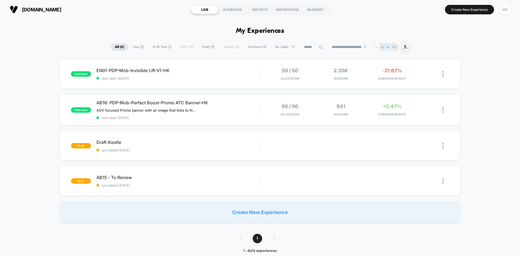
click at [507, 9] on div "MB" at bounding box center [505, 9] width 11 height 11
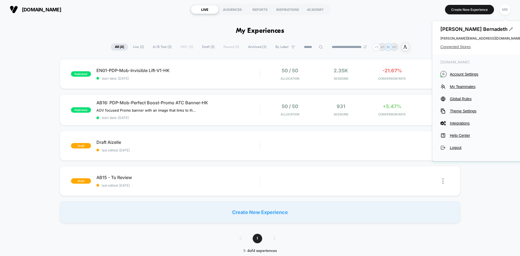
click at [455, 48] on span "Connected Stores" at bounding box center [481, 47] width 81 height 4
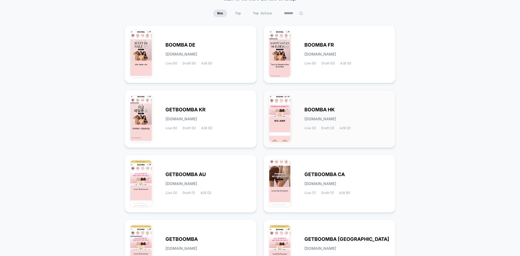
scroll to position [113, 0]
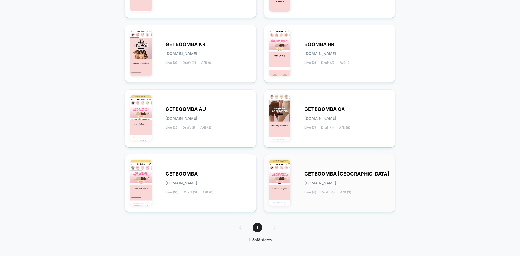
click at [374, 166] on div "GETBOOMBA UK [DOMAIN_NAME] Live (4) Draft (0) A/B (3)" at bounding box center [329, 183] width 121 height 47
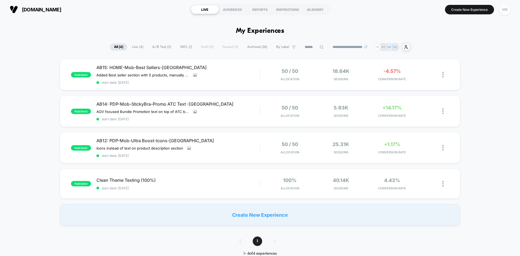
click at [505, 11] on div "MB" at bounding box center [505, 9] width 11 height 11
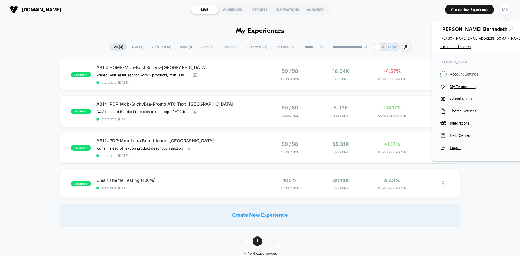
click at [468, 73] on span "Account Settings" at bounding box center [486, 74] width 72 height 4
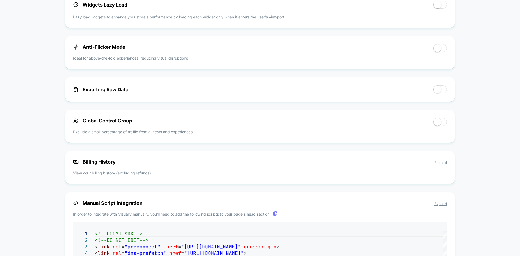
scroll to position [244, 0]
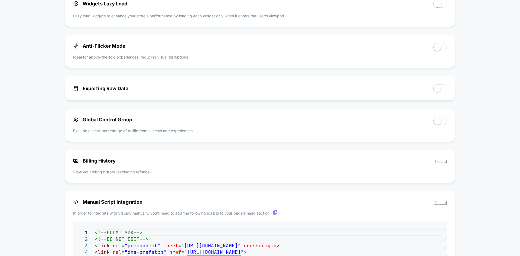
click at [441, 162] on span "Expand" at bounding box center [441, 161] width 12 height 4
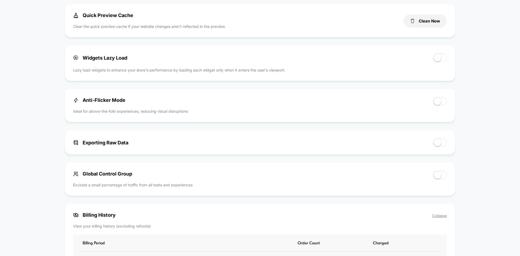
scroll to position [0, 0]
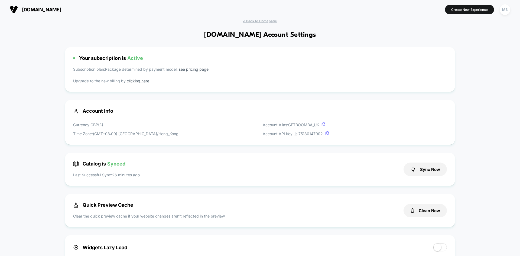
click at [258, 18] on div "[DOMAIN_NAME] Create New Experience MB" at bounding box center [260, 9] width 520 height 19
click at [258, 19] on span "< Back to Homepage" at bounding box center [260, 21] width 34 height 4
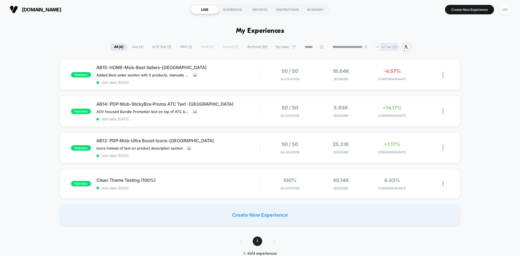
click at [505, 9] on div "MB" at bounding box center [505, 9] width 11 height 11
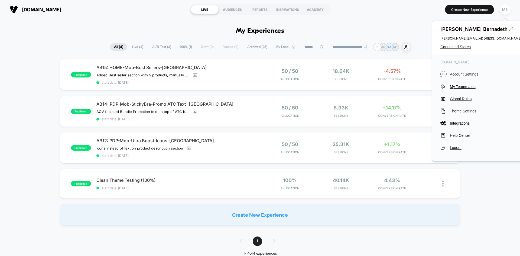
click at [471, 73] on span "Account Settings" at bounding box center [486, 74] width 72 height 4
